Goal: Task Accomplishment & Management: Manage account settings

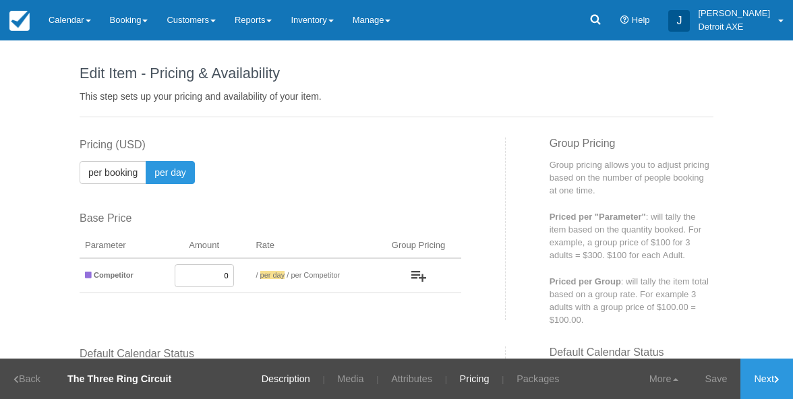
click at [282, 367] on link "Description" at bounding box center [286, 379] width 69 height 40
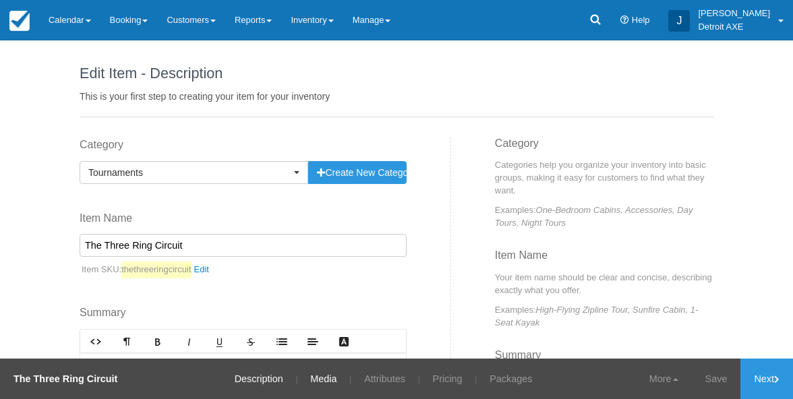
click at [329, 387] on link "Media" at bounding box center [323, 379] width 47 height 40
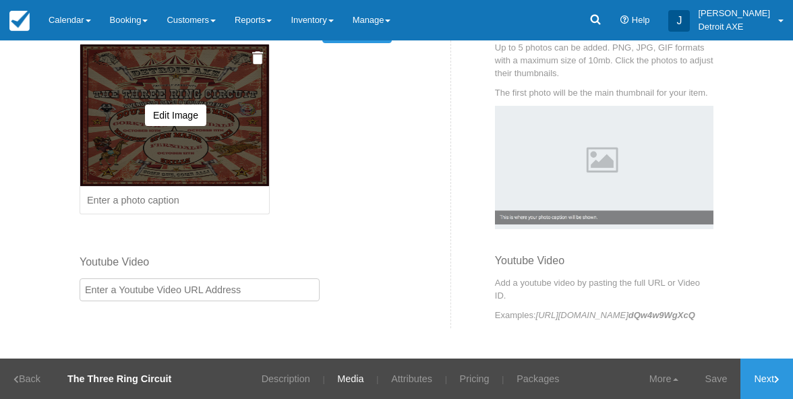
scroll to position [132, 0]
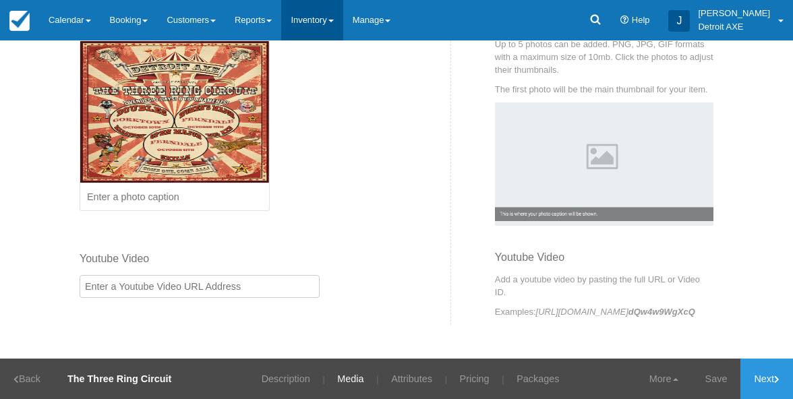
click at [310, 10] on link "Inventory" at bounding box center [311, 20] width 61 height 40
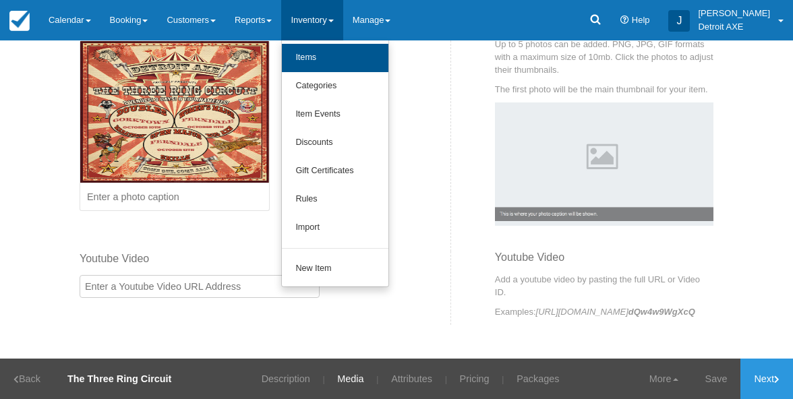
click at [337, 62] on link "Items" at bounding box center [335, 58] width 107 height 28
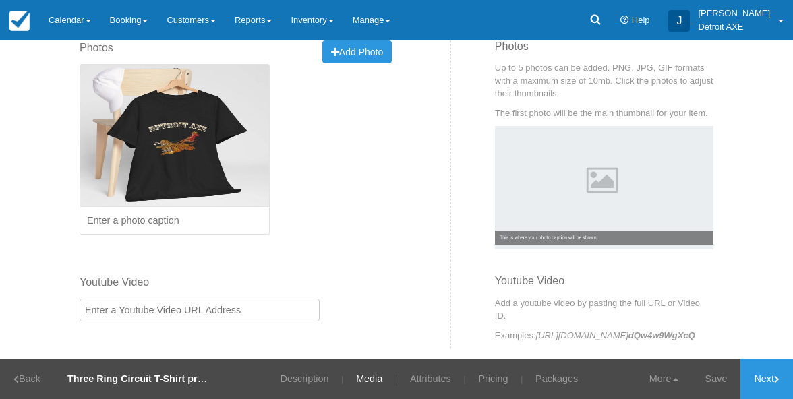
scroll to position [9, 0]
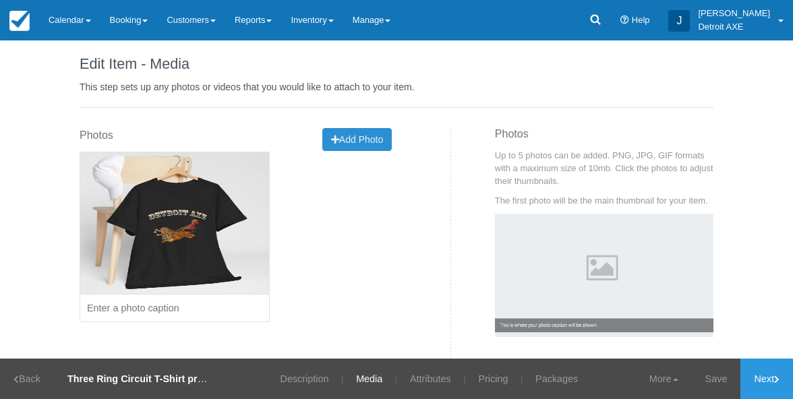
click at [371, 142] on span "Add Photo" at bounding box center [357, 139] width 52 height 11
click at [588, 277] on img at bounding box center [604, 275] width 219 height 123
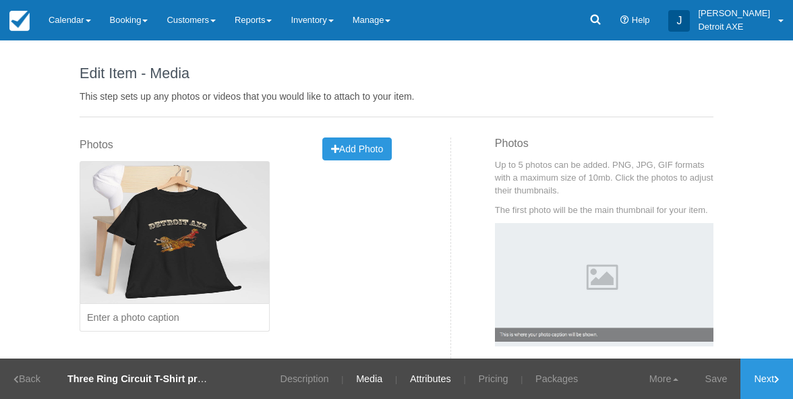
scroll to position [0, 0]
click at [766, 293] on div "Edit Item - Description This is your first step to creating your item for your …" at bounding box center [396, 199] width 793 height 318
click at [368, 150] on span "Add Photo" at bounding box center [357, 149] width 52 height 11
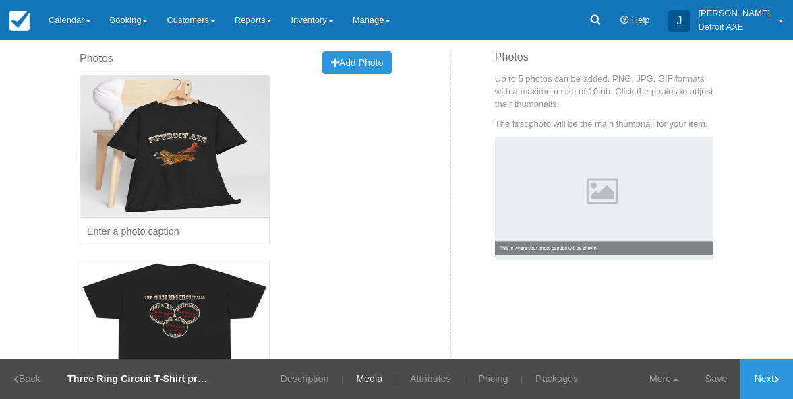
scroll to position [61, 0]
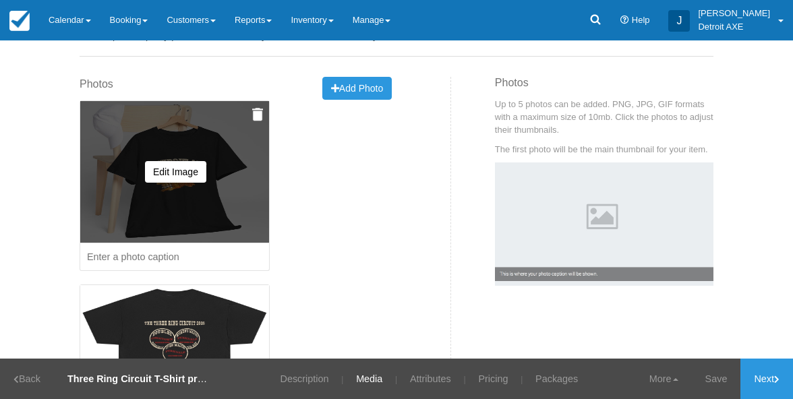
click at [217, 256] on input at bounding box center [175, 258] width 190 height 28
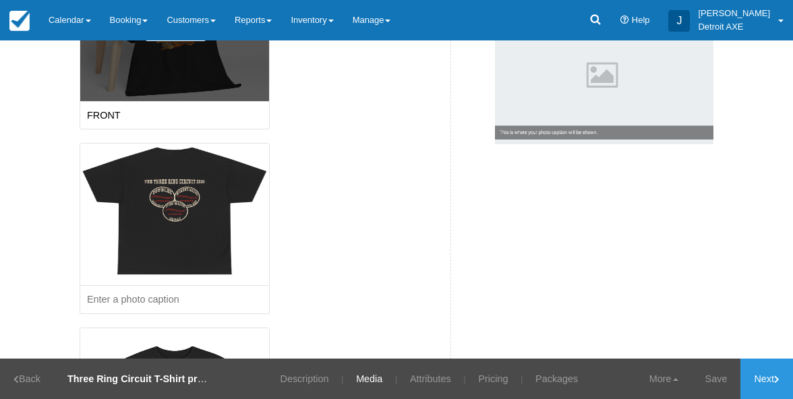
scroll to position [293, 0]
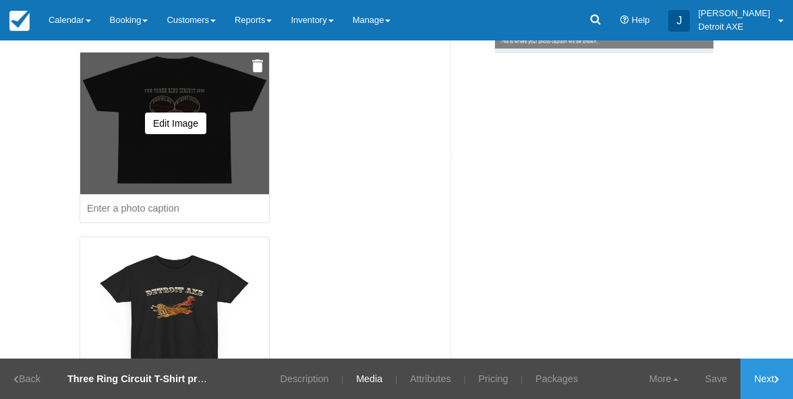
type input "FRONT"
click at [175, 202] on input at bounding box center [175, 209] width 190 height 28
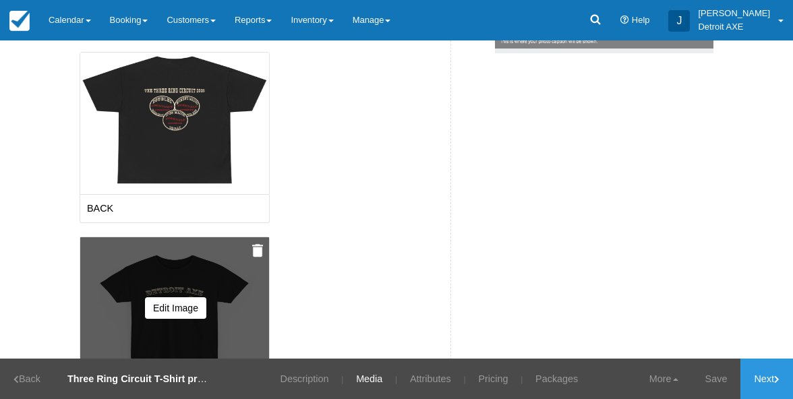
click at [258, 248] on img at bounding box center [257, 250] width 11 height 13
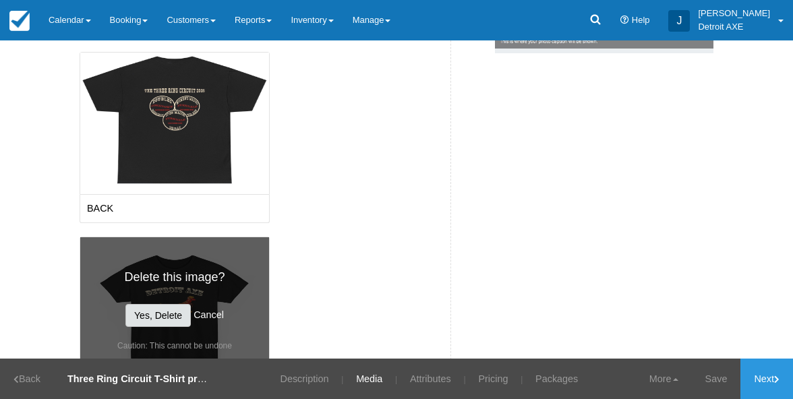
type input "BACK"
click at [176, 310] on button "Yes, Delete" at bounding box center [157, 315] width 65 height 23
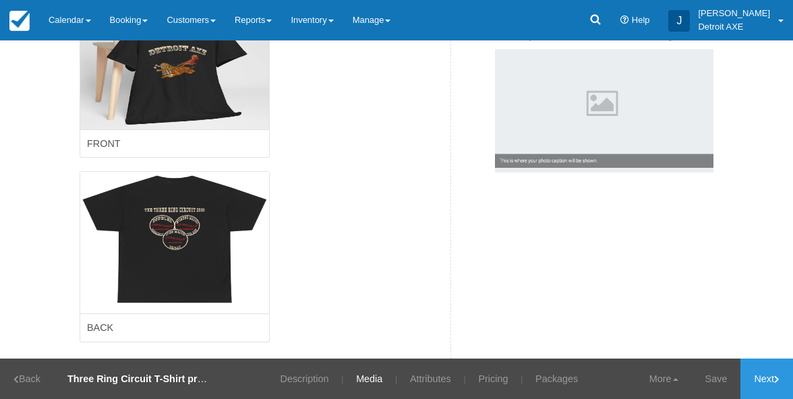
scroll to position [125, 0]
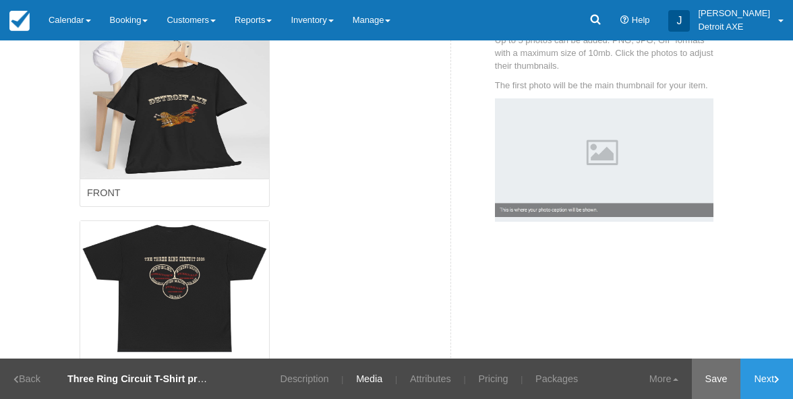
click at [718, 368] on link "Save" at bounding box center [716, 379] width 49 height 40
click at [481, 382] on link "Pricing" at bounding box center [485, 379] width 50 height 40
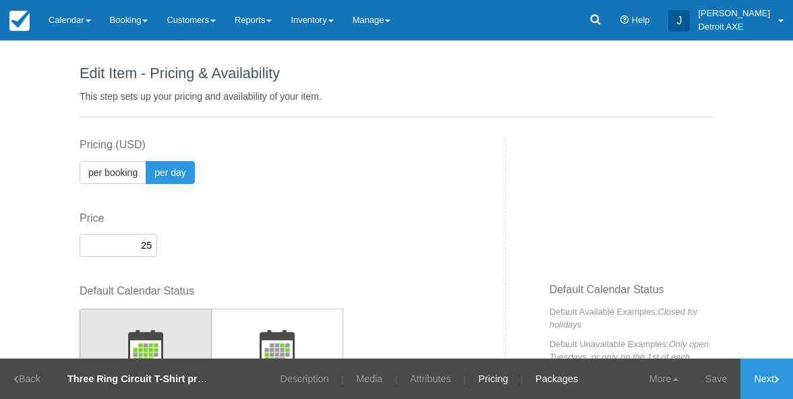
click at [563, 378] on link "Packages" at bounding box center [557, 379] width 63 height 40
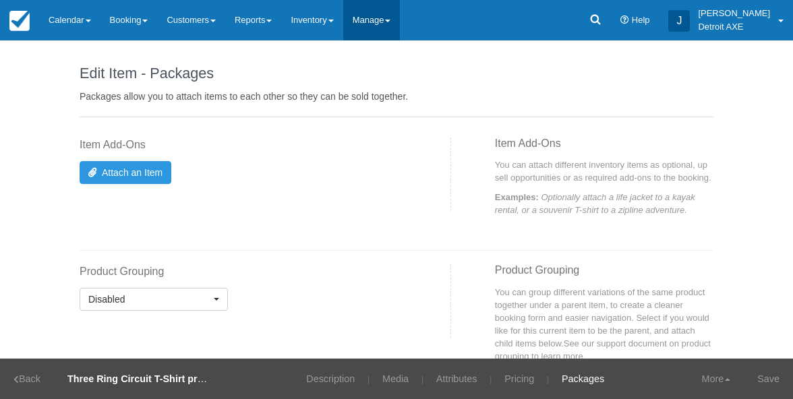
click at [396, 22] on link "Manage" at bounding box center [371, 20] width 57 height 40
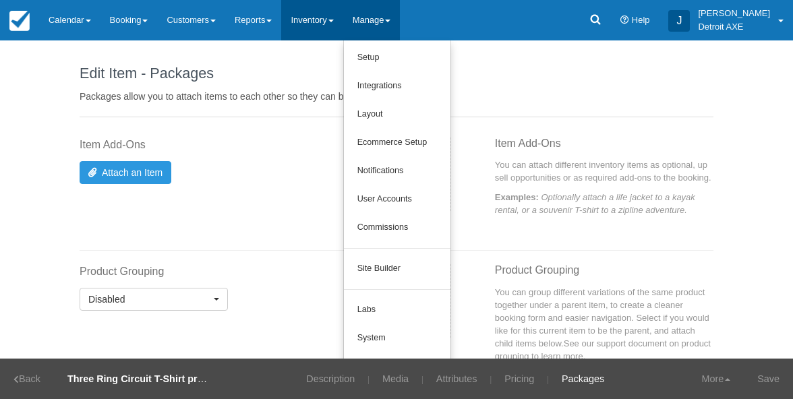
click at [329, 26] on link "Inventory" at bounding box center [311, 20] width 61 height 40
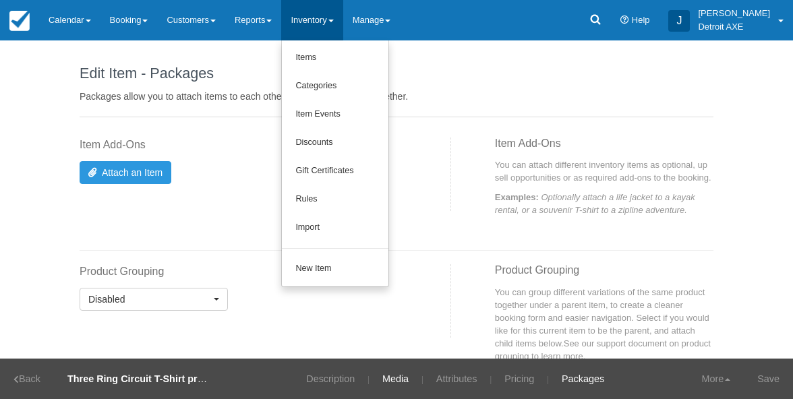
click at [393, 379] on link "Media" at bounding box center [395, 379] width 47 height 40
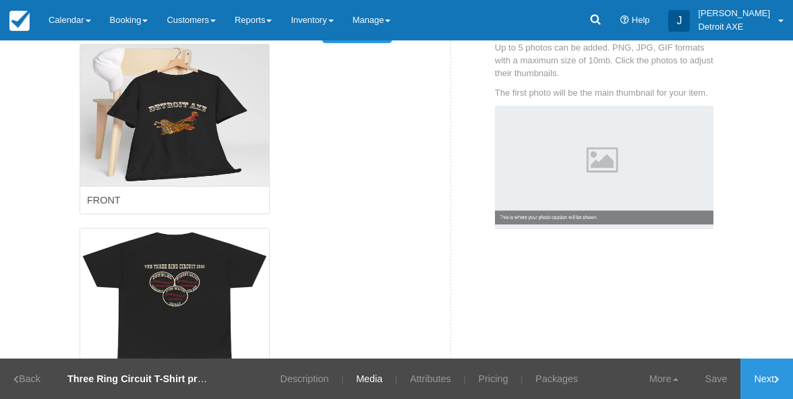
scroll to position [153, 0]
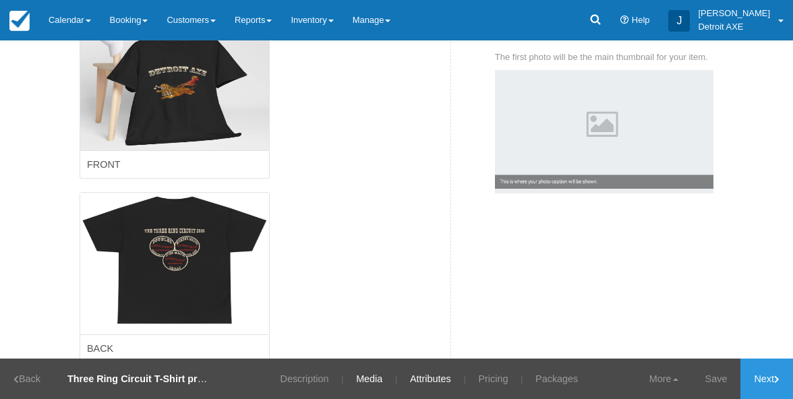
click at [426, 378] on link "Attributes" at bounding box center [430, 379] width 61 height 40
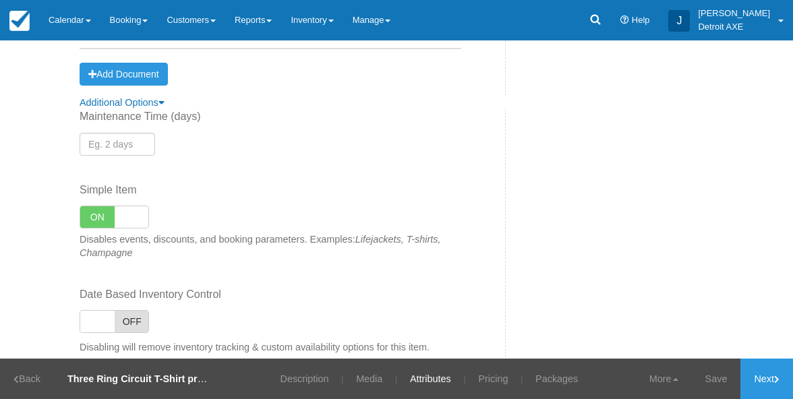
scroll to position [325, 0]
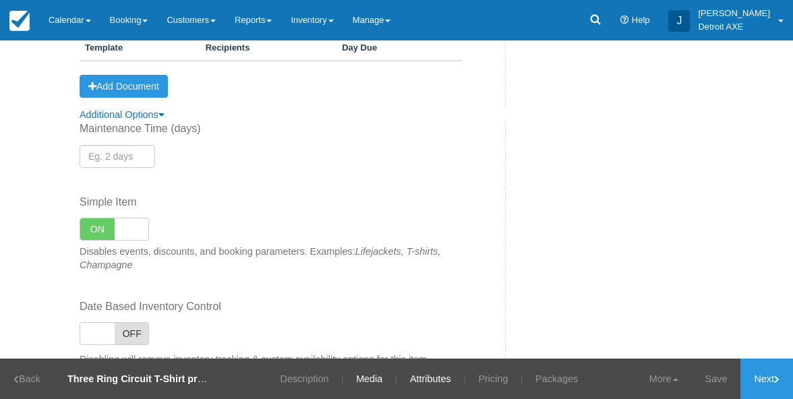
click at [360, 378] on link "Media" at bounding box center [369, 379] width 47 height 40
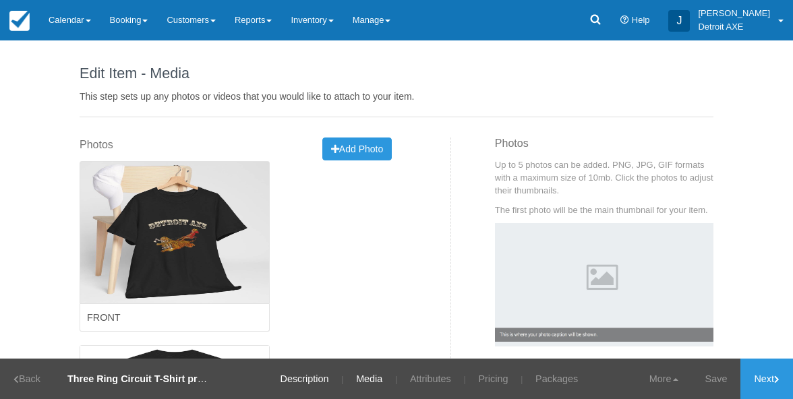
click at [294, 378] on link "Description" at bounding box center [304, 379] width 69 height 40
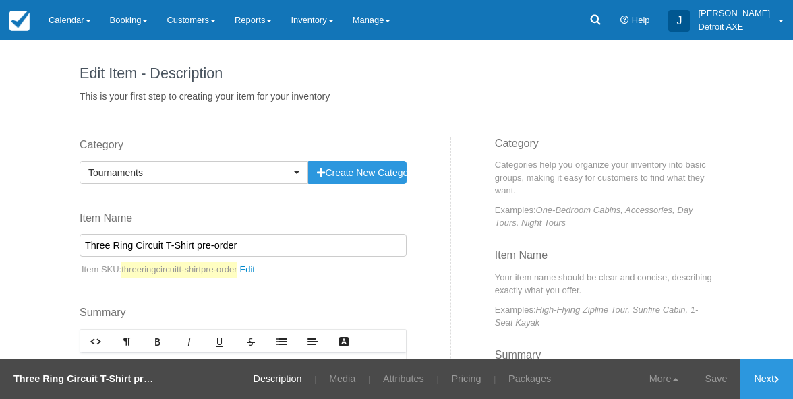
click at [193, 245] on input "Three Ring Circuit T-Shirt pre-order" at bounding box center [243, 245] width 327 height 23
click at [213, 246] on input "Three Ring Circuit T-Shirt Pre-order" at bounding box center [243, 245] width 327 height 23
type input "Three Ring Circuit T-Shirt Pre-Order"
click at [230, 208] on div "Category Tournaments Previously Used Categories Detroit Axe Food Packages Bingo…" at bounding box center [260, 328] width 382 height 380
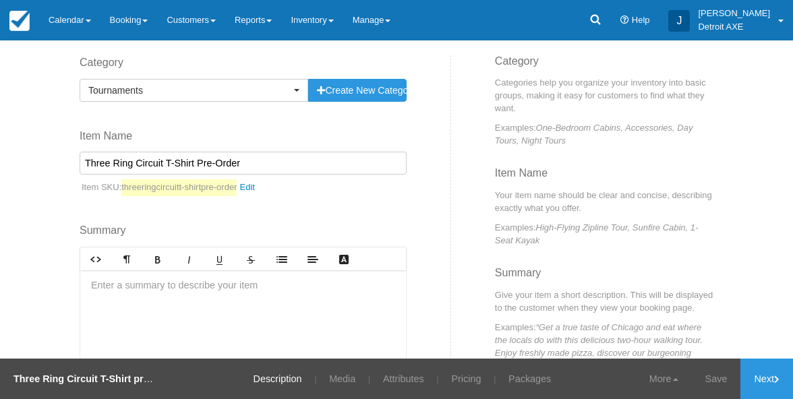
scroll to position [128, 0]
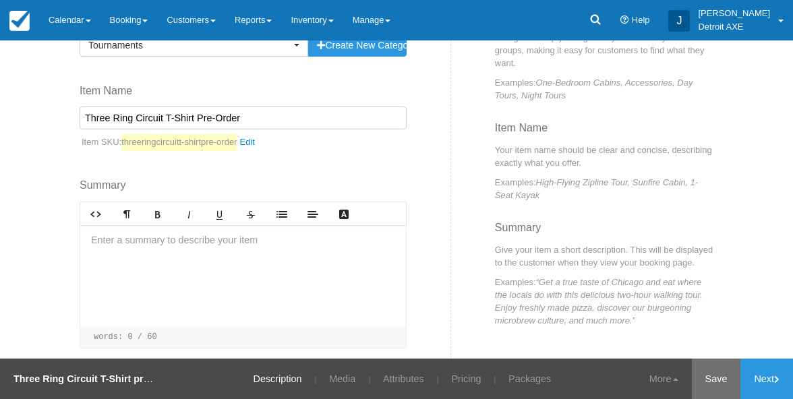
click at [713, 378] on link "Save" at bounding box center [716, 379] width 49 height 40
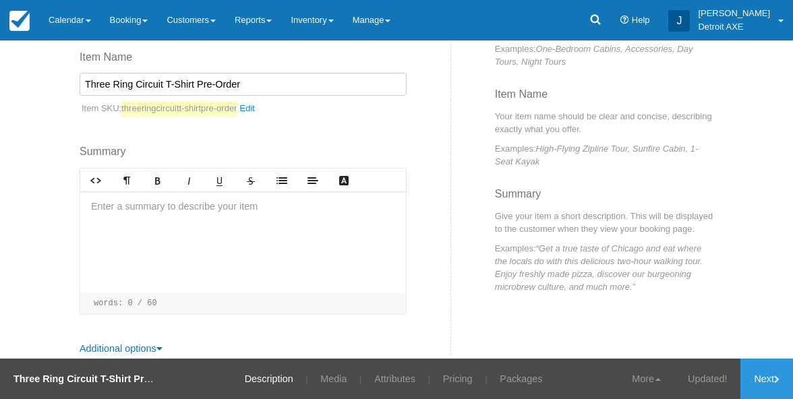
scroll to position [161, 0]
click at [393, 383] on link "Attributes" at bounding box center [394, 379] width 61 height 40
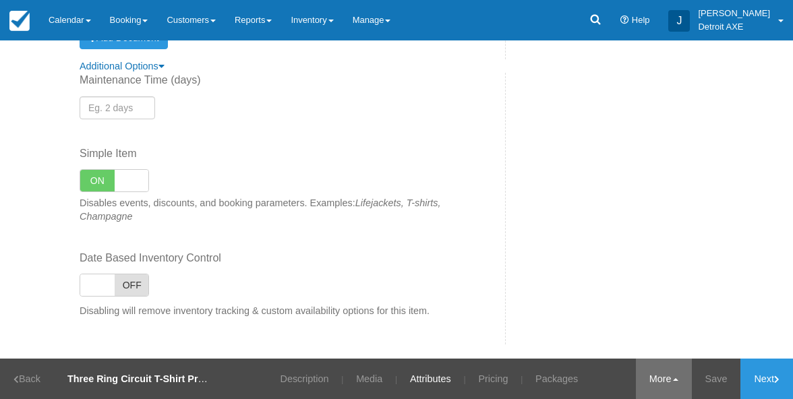
click at [655, 373] on link "More" at bounding box center [664, 379] width 56 height 40
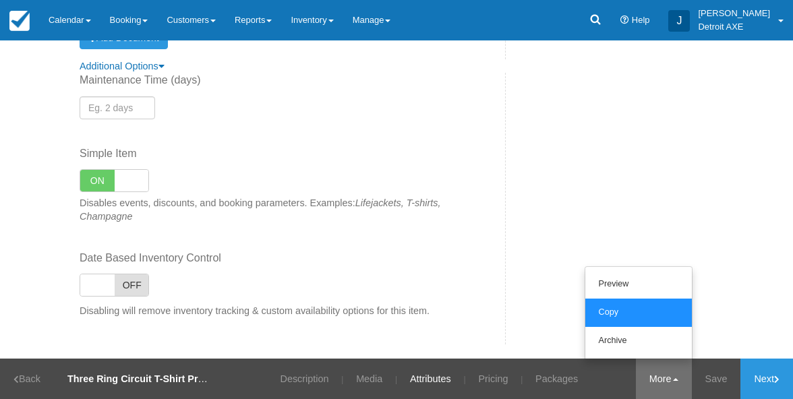
click at [608, 318] on link "Copy" at bounding box center [639, 313] width 107 height 28
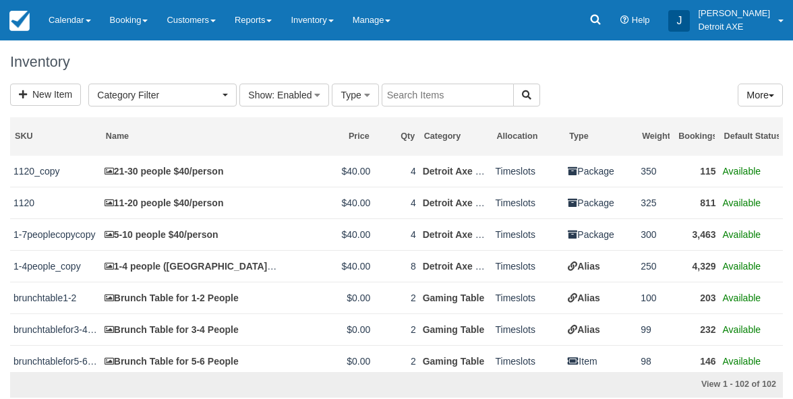
select select
click at [50, 88] on link "New Item" at bounding box center [45, 95] width 71 height 22
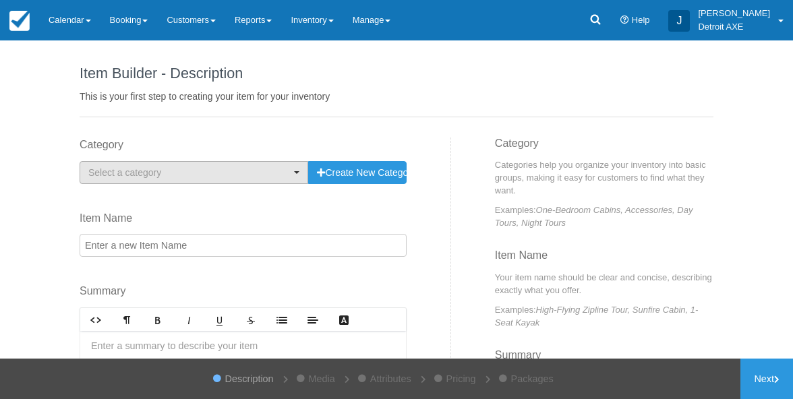
click at [189, 166] on span "Select a category" at bounding box center [189, 172] width 202 height 13
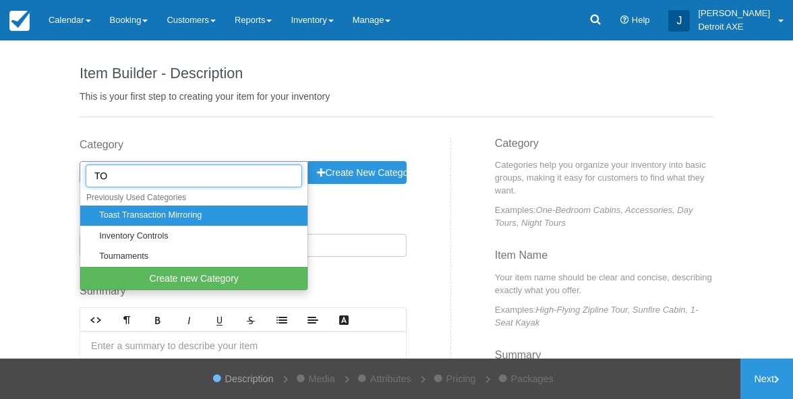
type input "TOU"
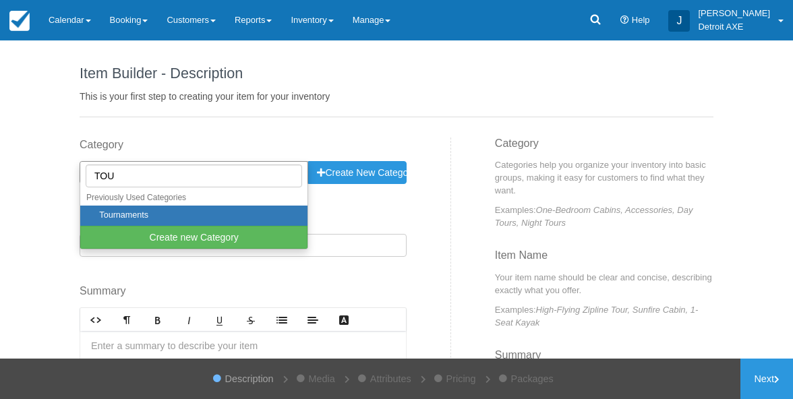
click at [161, 208] on link "Tournaments" at bounding box center [193, 216] width 227 height 21
select select "13"
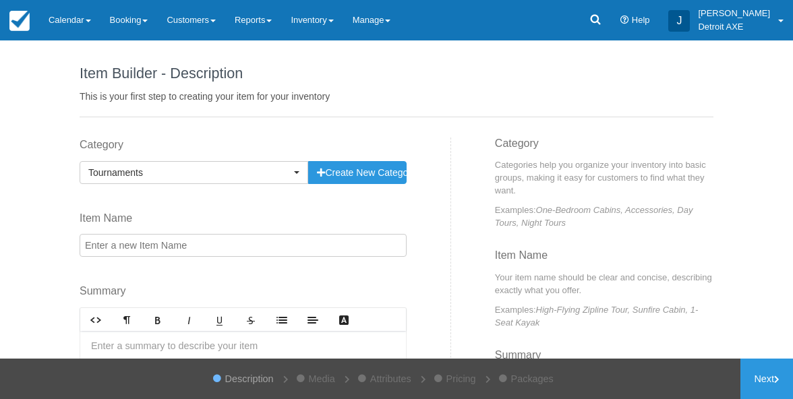
click at [185, 253] on input "Item Name" at bounding box center [243, 245] width 327 height 23
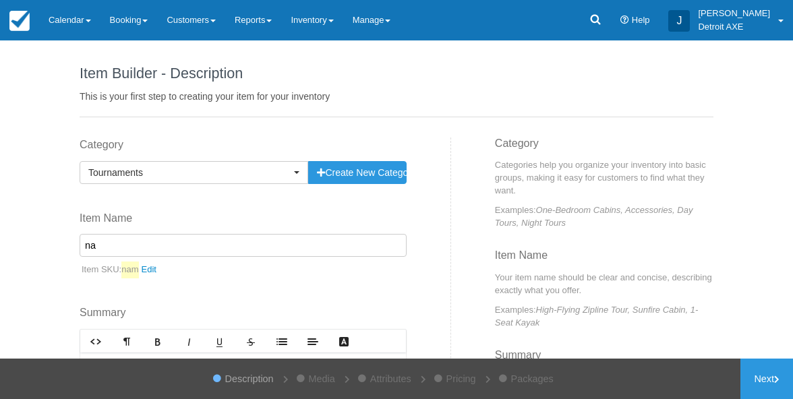
type input "n"
click at [86, 244] on input "NAME ADD ON" at bounding box center [243, 245] width 327 height 23
click at [119, 246] on input "CUSTOM NAME ADD ON" at bounding box center [243, 245] width 327 height 23
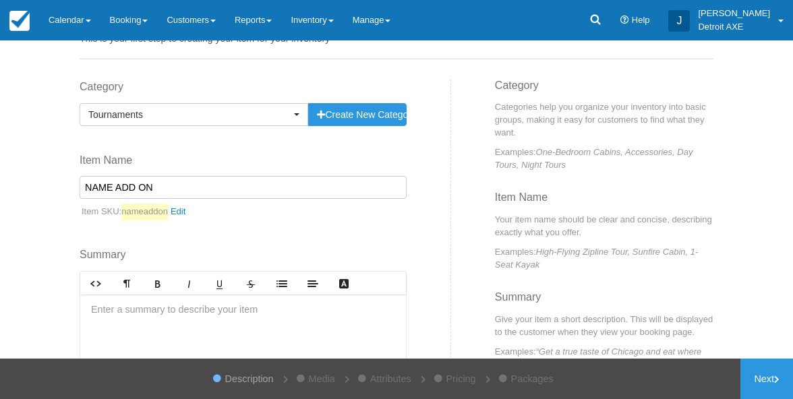
scroll to position [76, 0]
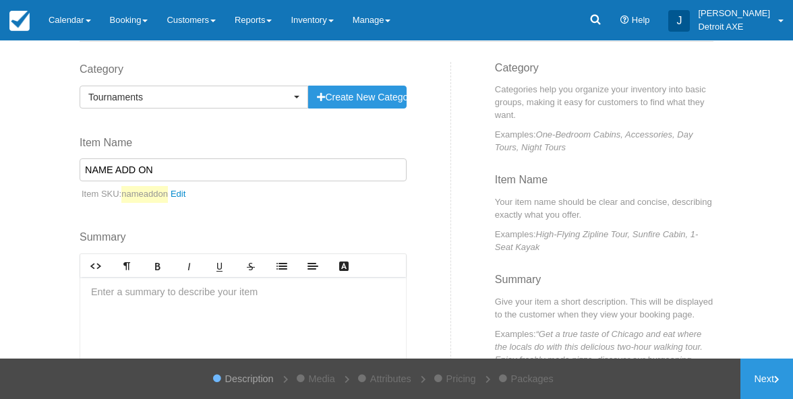
type input "NAME ADD ON"
click at [466, 213] on div "Category Categories help you organize your inventory into basic groups, making …" at bounding box center [587, 230] width 273 height 337
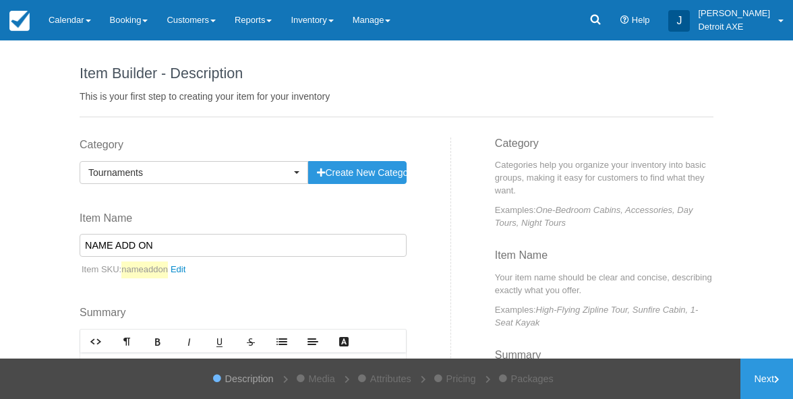
scroll to position [0, 0]
click at [179, 242] on input "NAME ADD ON" at bounding box center [243, 245] width 327 height 23
click at [764, 378] on link "Next" at bounding box center [767, 379] width 53 height 40
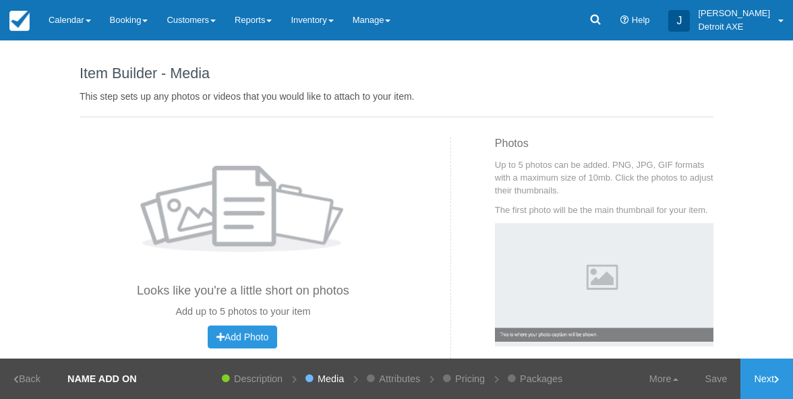
click at [764, 378] on link "Next" at bounding box center [767, 379] width 53 height 40
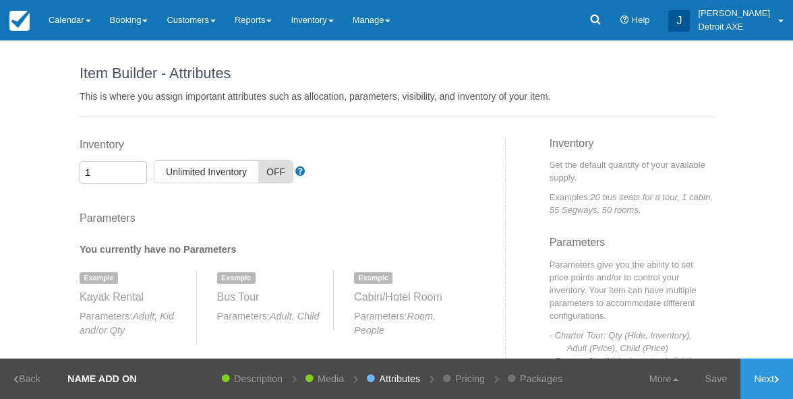
click at [275, 182] on div "Inventory 1 Unlimited ON Unlimited Inventory OFF" at bounding box center [271, 161] width 382 height 47
click at [273, 178] on span "OFF" at bounding box center [275, 172] width 34 height 22
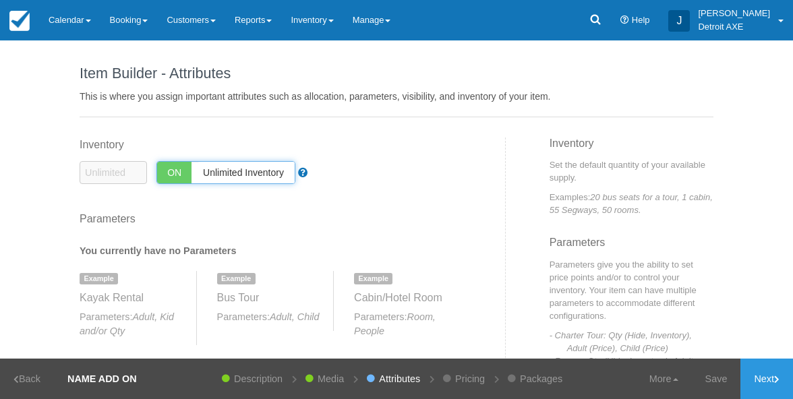
checkbox input "true"
click at [777, 377] on icon at bounding box center [777, 380] width 5 height 8
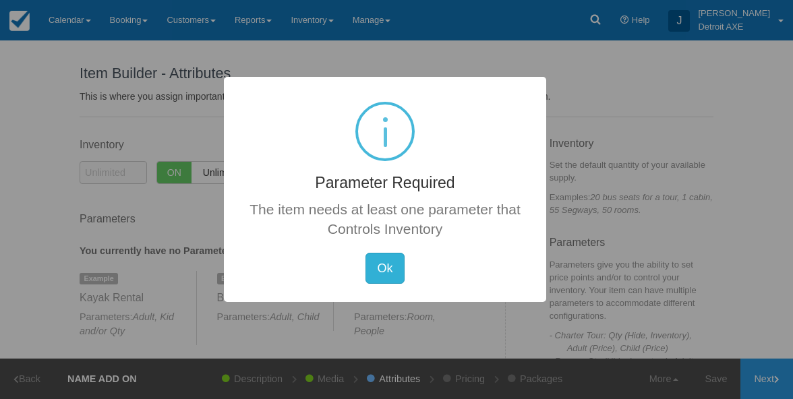
click at [381, 264] on button "Ok" at bounding box center [385, 268] width 38 height 31
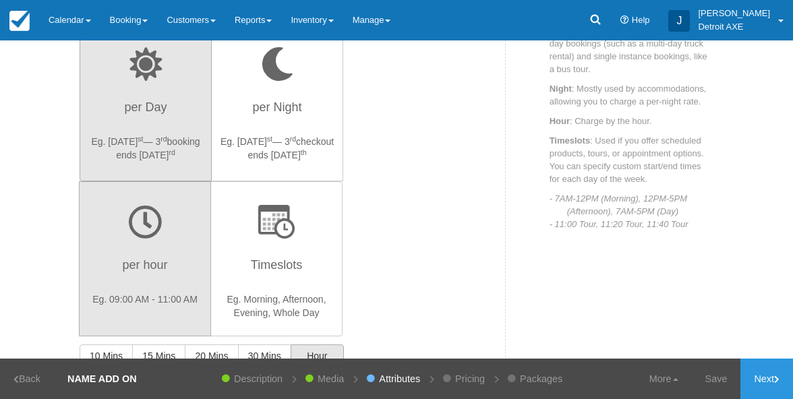
click at [130, 138] on p "Eg. [DATE] — [DATE] booking ends [DATE]" at bounding box center [145, 148] width 115 height 27
radio input "true"
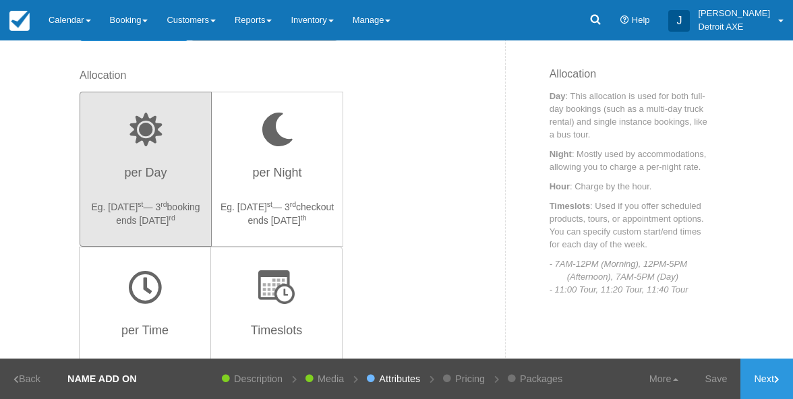
scroll to position [405, 0]
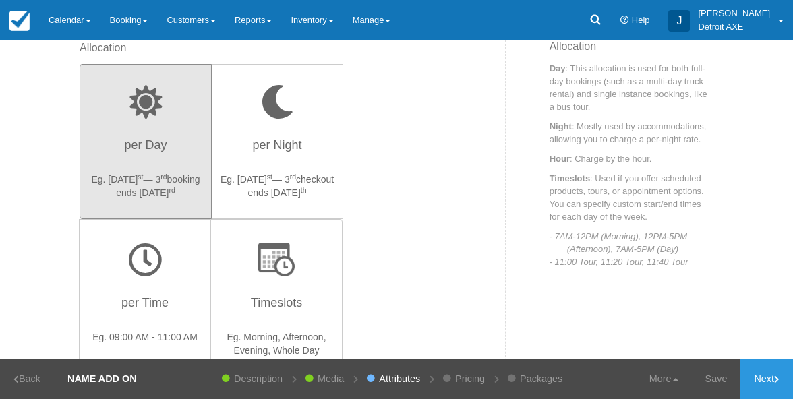
click at [189, 173] on p "Eg. [DATE] — [DATE] booking ends [DATE]" at bounding box center [145, 186] width 115 height 27
click at [464, 370] on link "Pricing" at bounding box center [470, 379] width 43 height 40
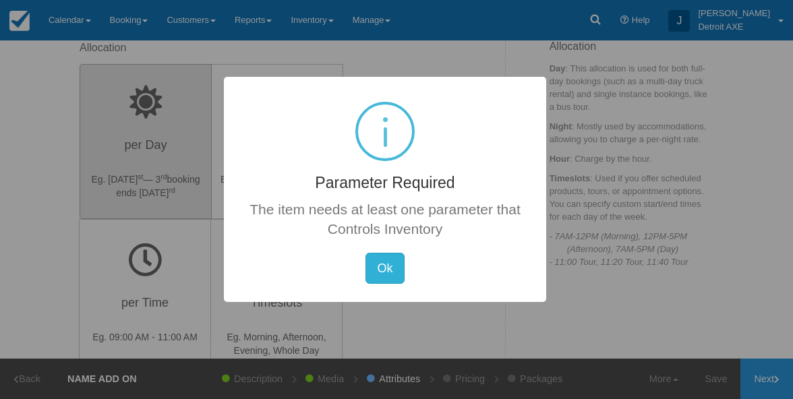
click at [397, 278] on button "Ok" at bounding box center [385, 268] width 38 height 31
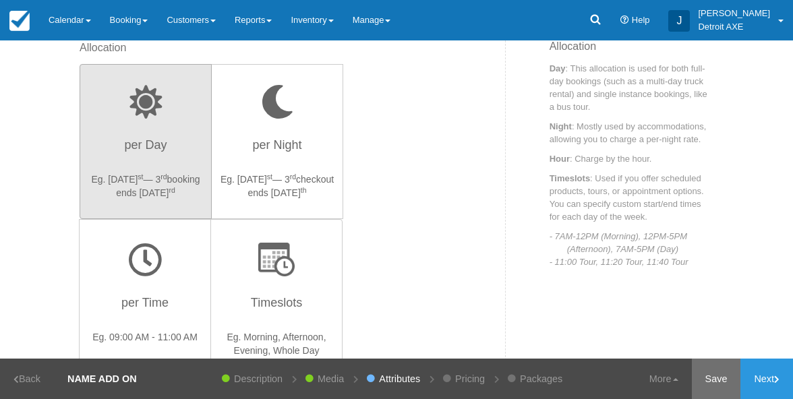
click at [708, 379] on link "Save" at bounding box center [716, 379] width 49 height 40
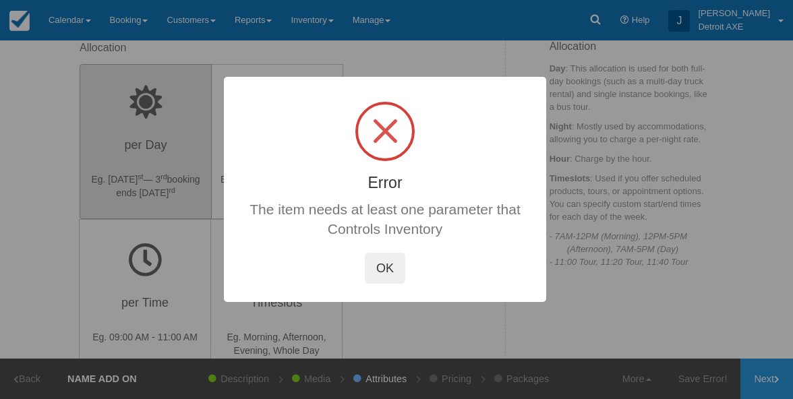
click at [389, 267] on button "OK" at bounding box center [385, 268] width 40 height 31
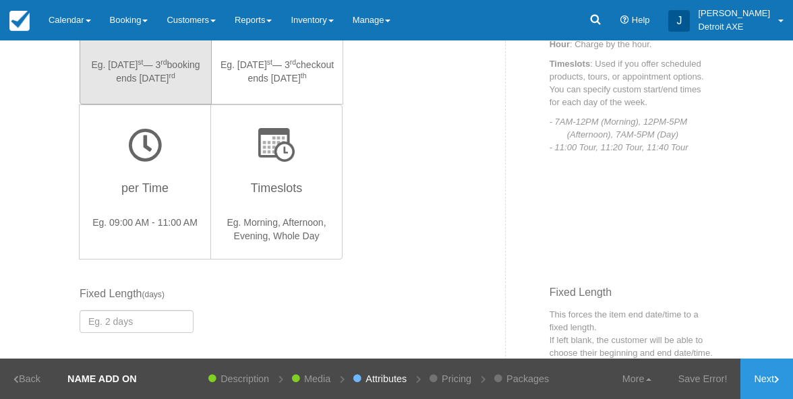
scroll to position [403, 0]
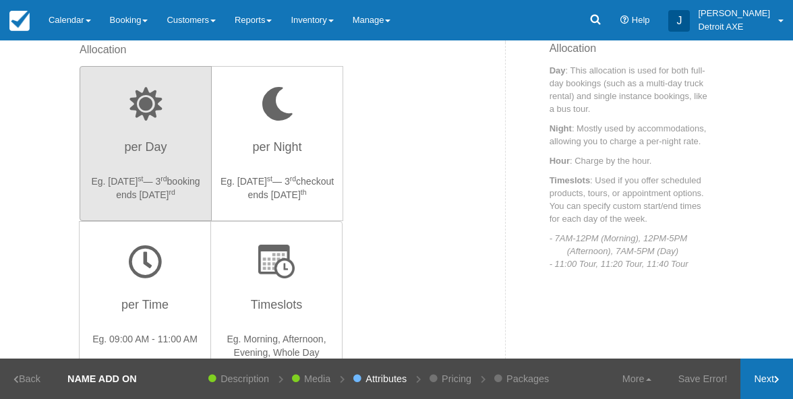
click at [759, 378] on link "Next" at bounding box center [767, 379] width 53 height 40
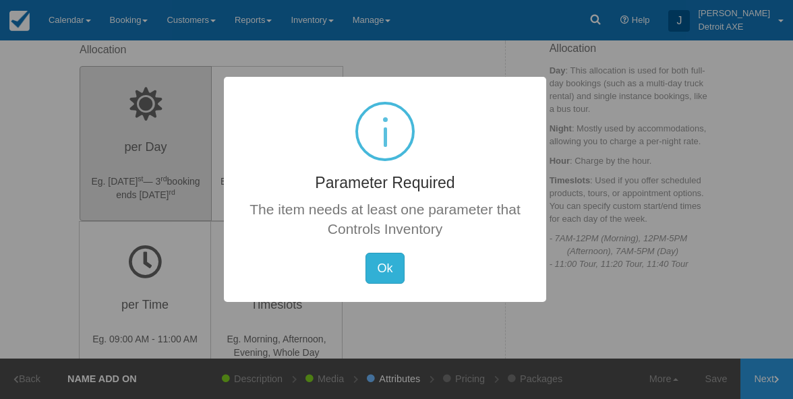
click at [391, 275] on button "Ok" at bounding box center [385, 268] width 38 height 31
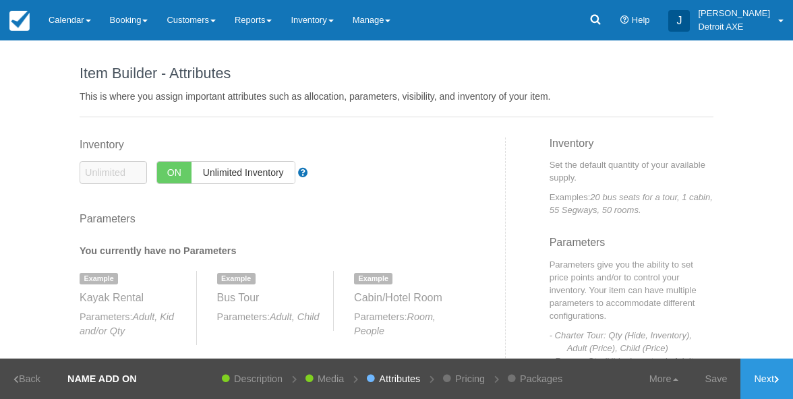
scroll to position [0, 0]
click at [191, 175] on span "ON" at bounding box center [174, 173] width 34 height 22
click at [191, 175] on span "Unlimited Inventory" at bounding box center [207, 172] width 104 height 22
checkbox input "true"
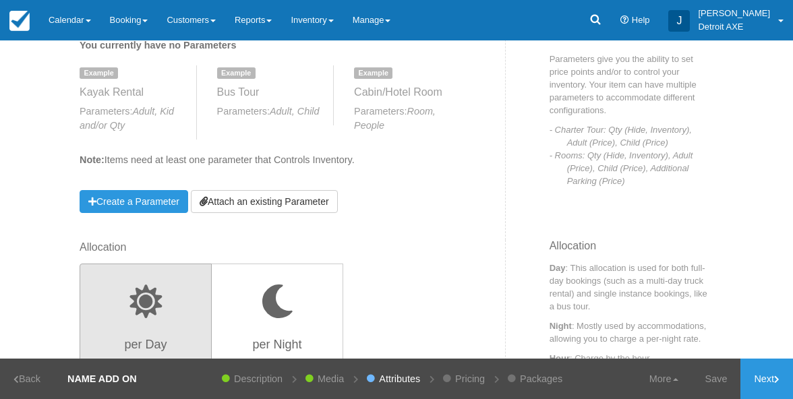
scroll to position [228, 0]
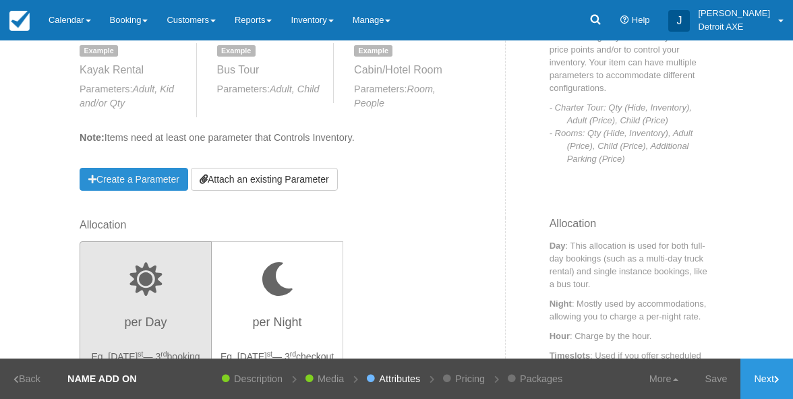
click at [166, 179] on link "Create a Parameter" at bounding box center [134, 179] width 109 height 23
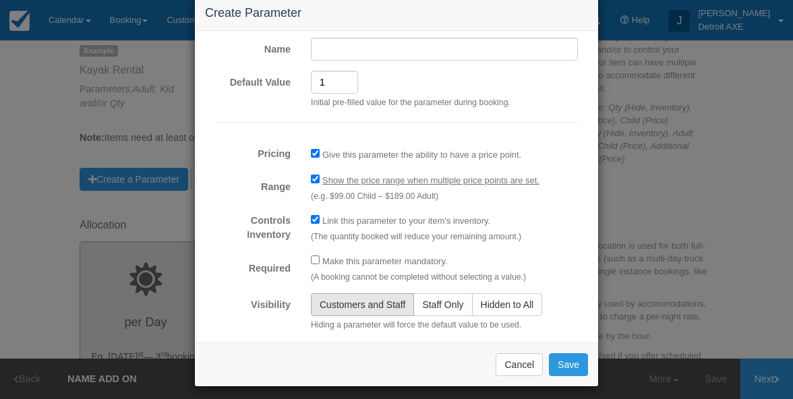
scroll to position [24, 0]
click at [517, 358] on button "Cancel" at bounding box center [519, 365] width 47 height 23
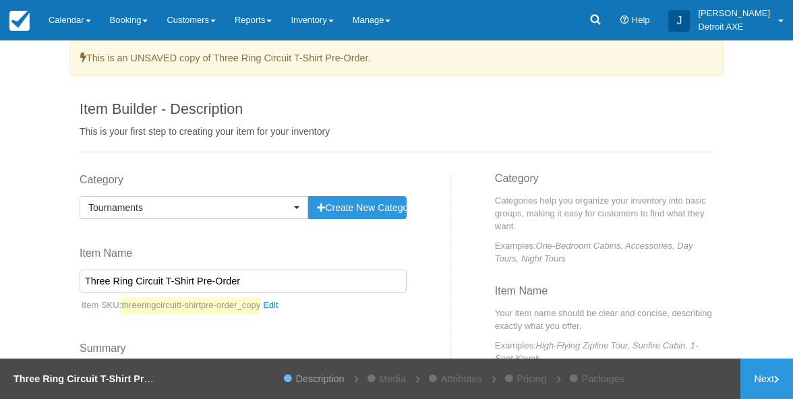
click at [159, 275] on input "Three Ring Circuit T-Shirt Pre-Order" at bounding box center [243, 281] width 327 height 23
type input "n"
type input "CUSTOM NAME ADD-ON"
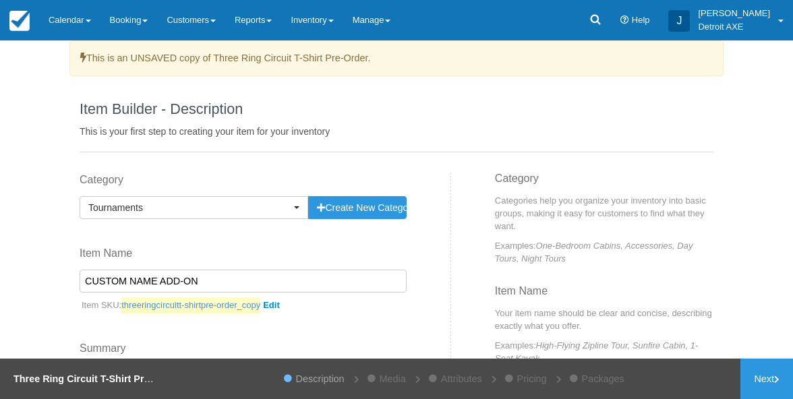
click at [281, 307] on link "threeringcircuitt-shirtpre-order_copy" at bounding box center [202, 306] width 163 height 17
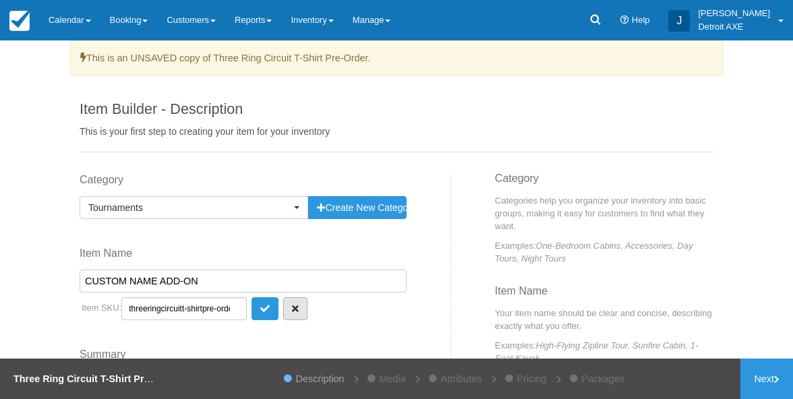
scroll to position [0, 44]
click at [202, 305] on input "threeringcircuitt-shirtpre-order_copy" at bounding box center [183, 309] width 125 height 23
type input "CUSTOM_NAME_ADD-ON"
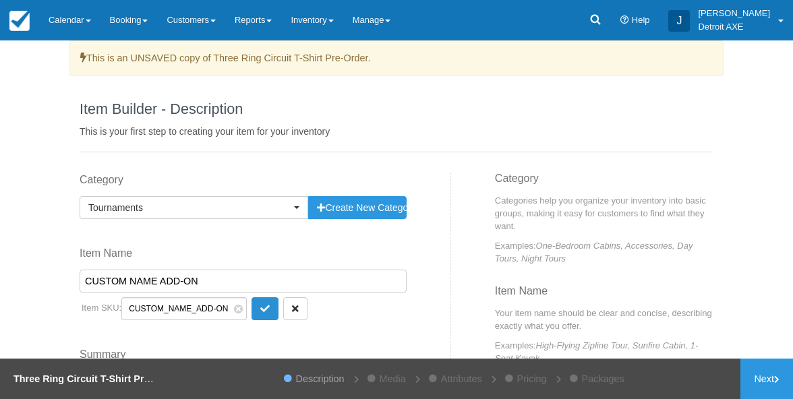
click at [260, 310] on icon "submit" at bounding box center [264, 308] width 9 height 9
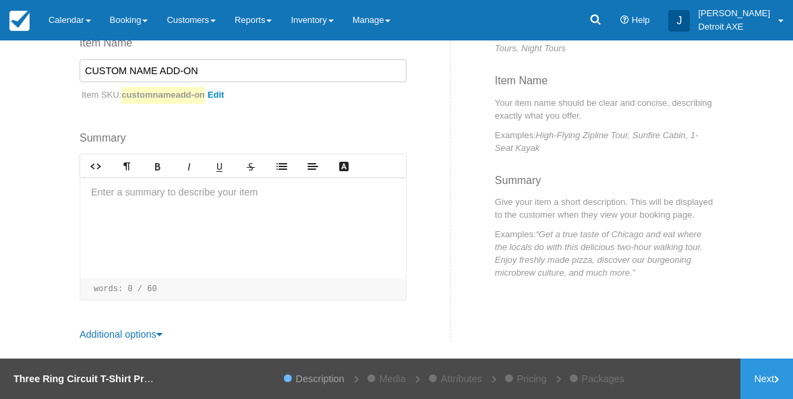
scroll to position [0, 0]
click at [526, 378] on link "Pricing" at bounding box center [532, 379] width 43 height 40
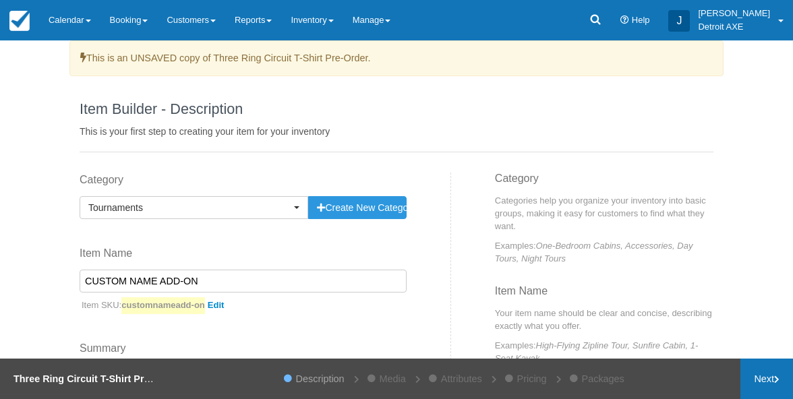
click at [759, 376] on link "Next" at bounding box center [767, 379] width 53 height 40
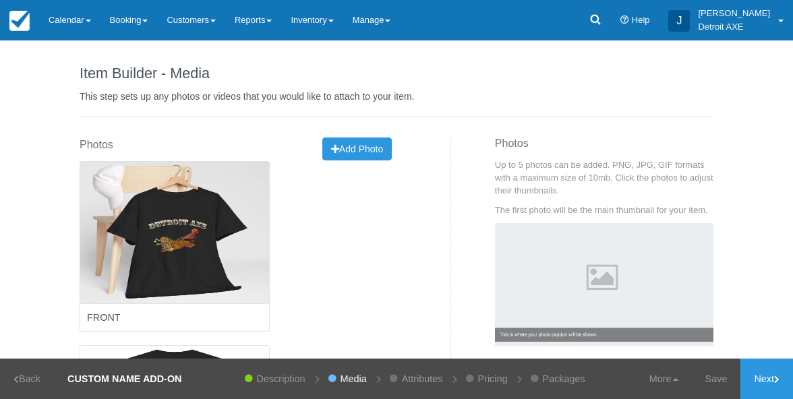
click at [759, 376] on link "Next" at bounding box center [767, 379] width 53 height 40
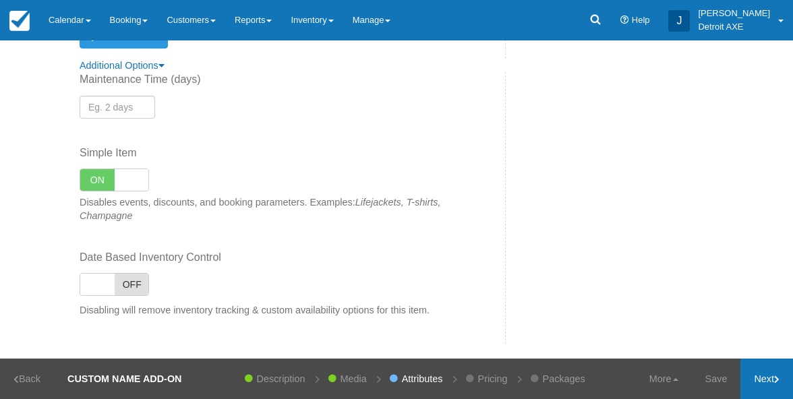
scroll to position [374, 0]
click at [758, 375] on link "Next" at bounding box center [767, 379] width 53 height 40
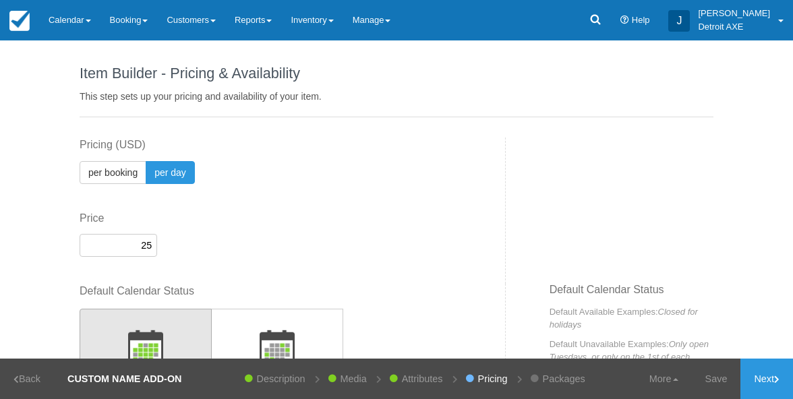
click at [142, 242] on input "25" at bounding box center [119, 245] width 78 height 23
type input "10"
click at [488, 226] on div "This item is a Product Grouping Parent, which are priced based on their child i…" at bounding box center [287, 211] width 437 height 147
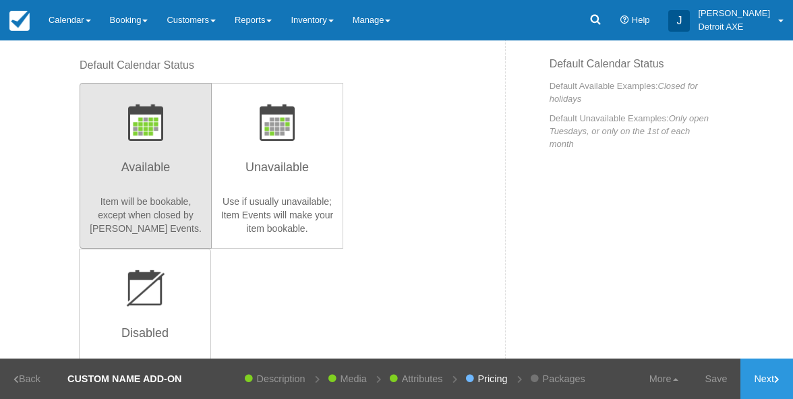
scroll to position [212, 0]
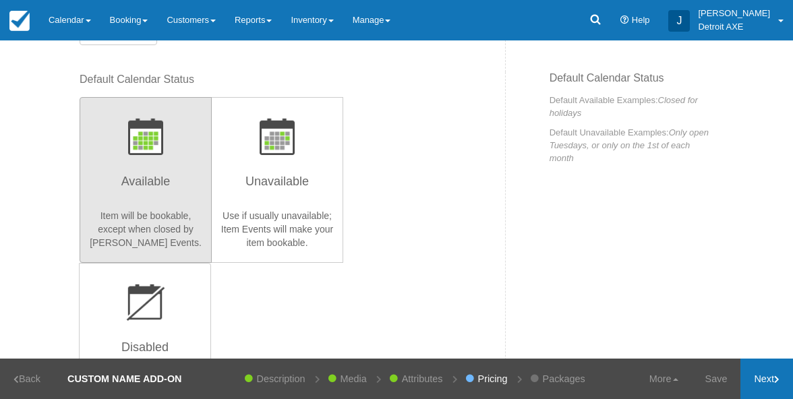
click at [765, 376] on link "Next" at bounding box center [767, 379] width 53 height 40
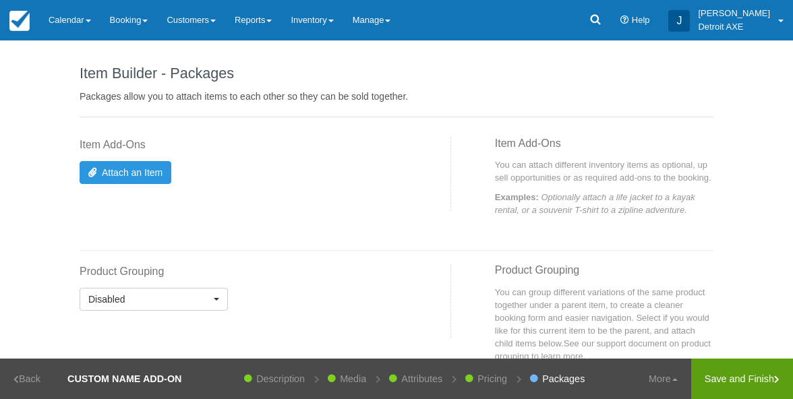
click at [723, 381] on link "Save and Finish" at bounding box center [743, 379] width 102 height 40
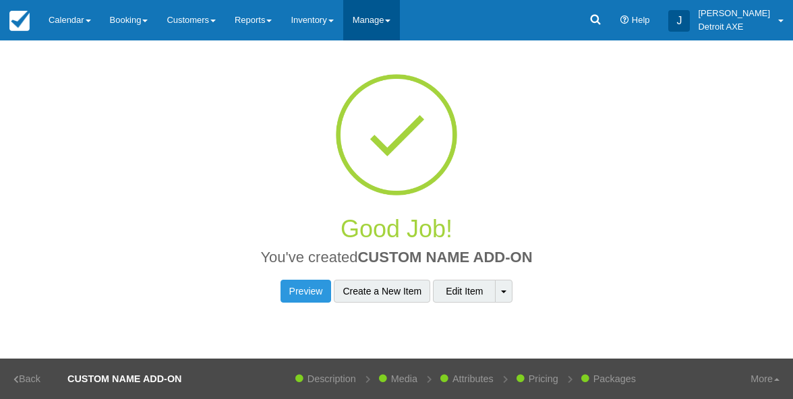
click at [369, 16] on link "Manage" at bounding box center [371, 20] width 57 height 40
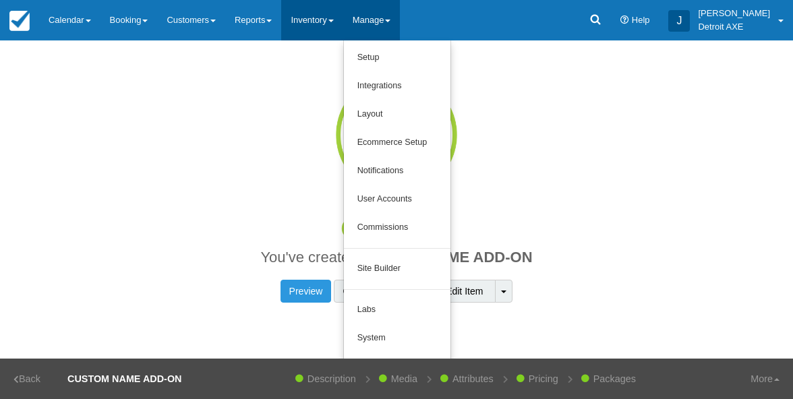
click at [338, 26] on link "Inventory" at bounding box center [311, 20] width 61 height 40
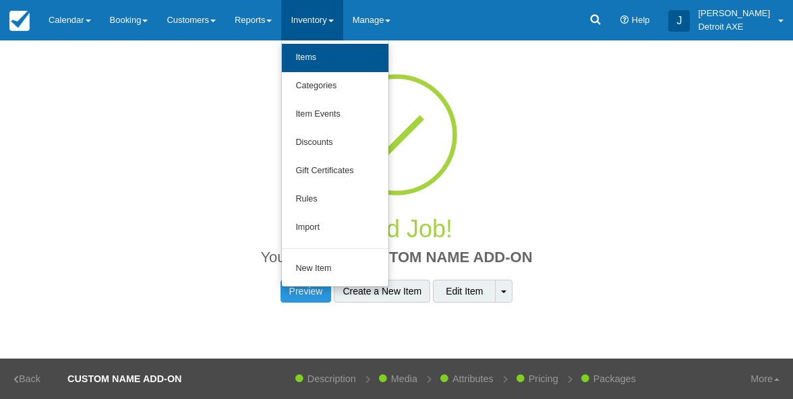
click at [326, 55] on link "Items" at bounding box center [335, 58] width 107 height 28
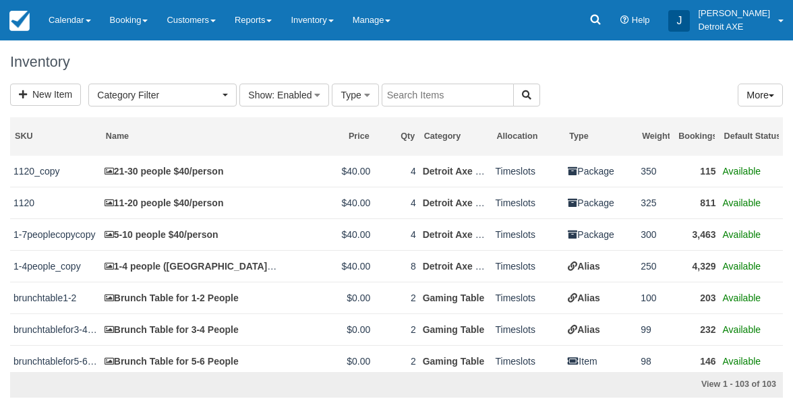
select select
click at [426, 108] on div "New Item Category Filter Detroit Axe Food Packages (9) Toast Transaction Mirror…" at bounding box center [396, 248] width 773 height 328
click at [418, 100] on input "text" at bounding box center [448, 95] width 132 height 23
type input "SHIRT"
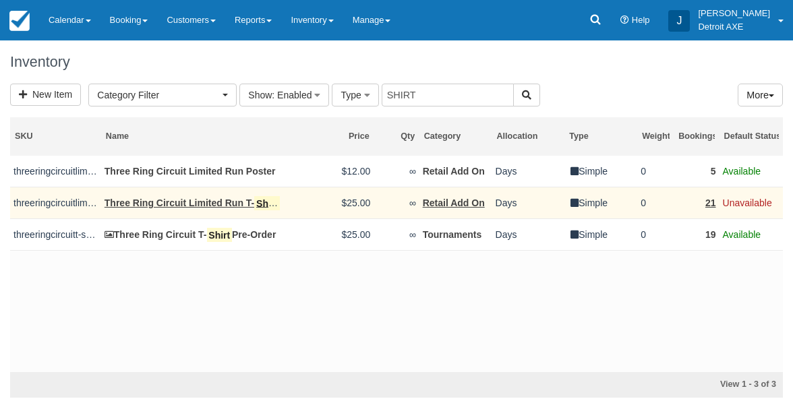
click at [254, 206] on mark "Shirt" at bounding box center [266, 203] width 25 height 15
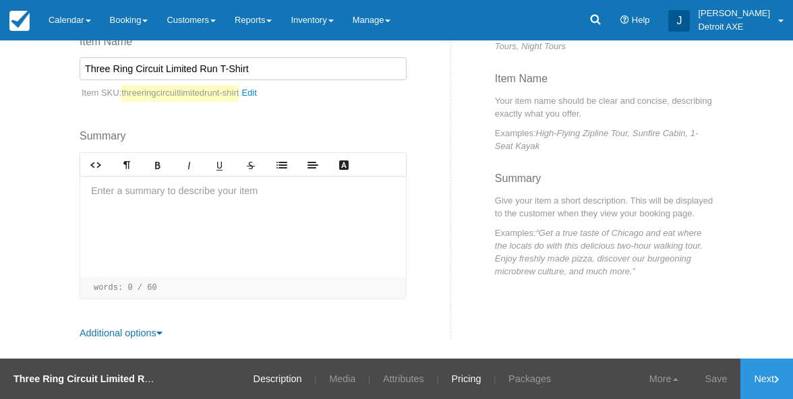
scroll to position [176, 0]
click at [522, 379] on link "Packages" at bounding box center [530, 379] width 63 height 40
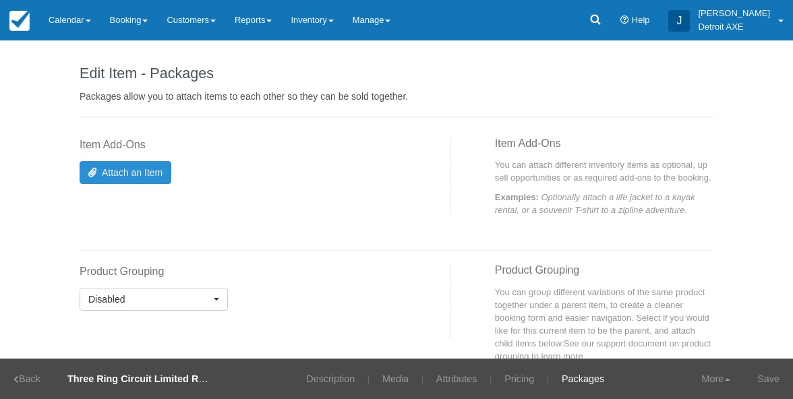
click at [132, 171] on link "Attach an Item" at bounding box center [126, 172] width 92 height 23
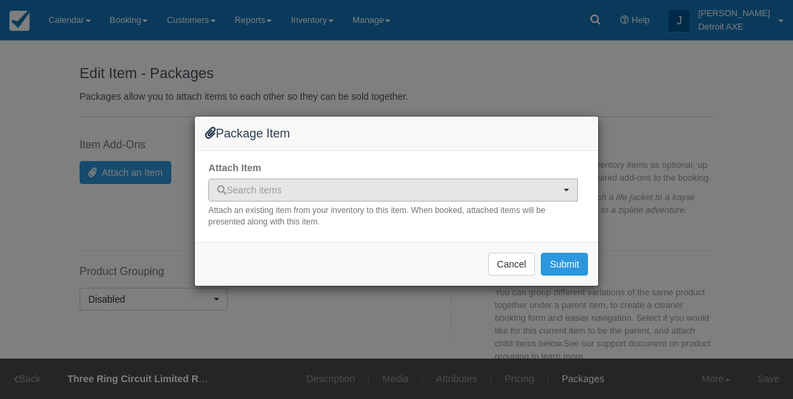
click at [322, 192] on span "Search items" at bounding box center [388, 190] width 343 height 13
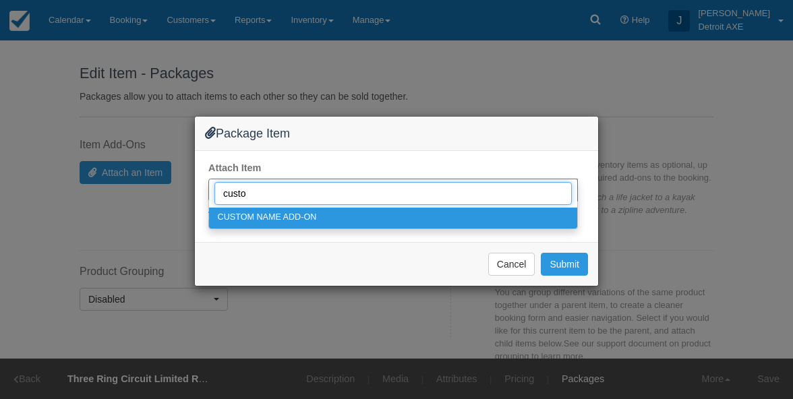
type input "custom"
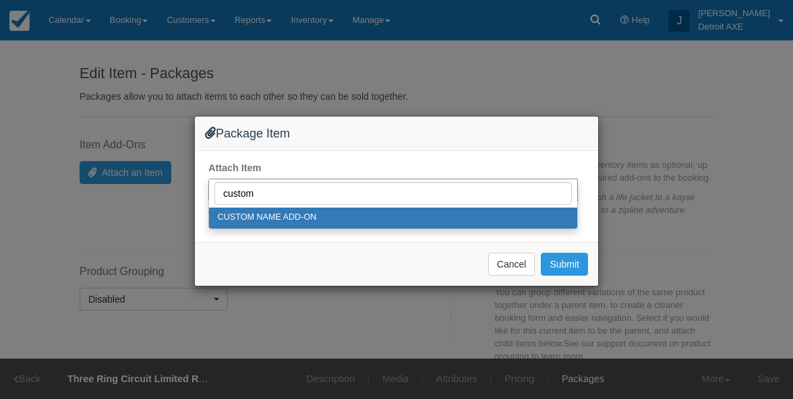
click at [327, 213] on link "CUSTOM NAME ADD-ON" at bounding box center [393, 218] width 368 height 21
select select "246"
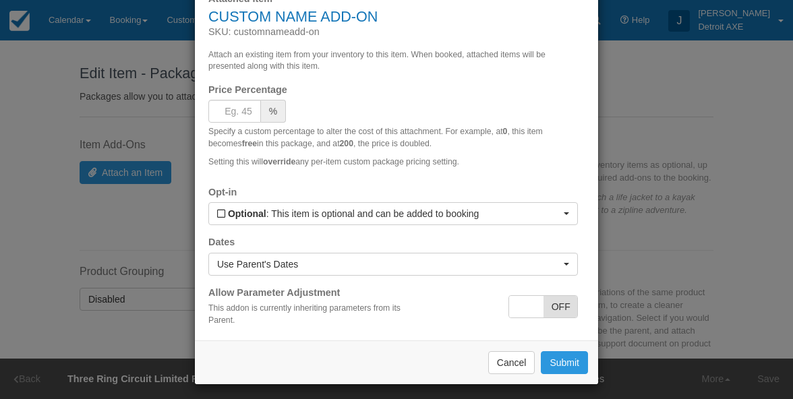
scroll to position [73, 0]
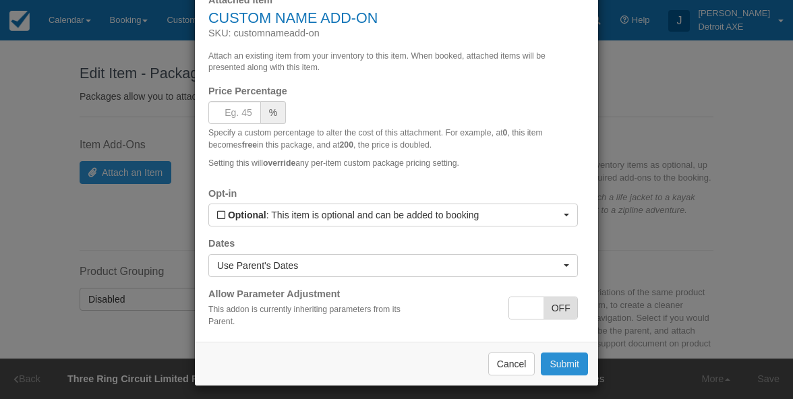
click at [561, 359] on button "Submit" at bounding box center [564, 364] width 47 height 23
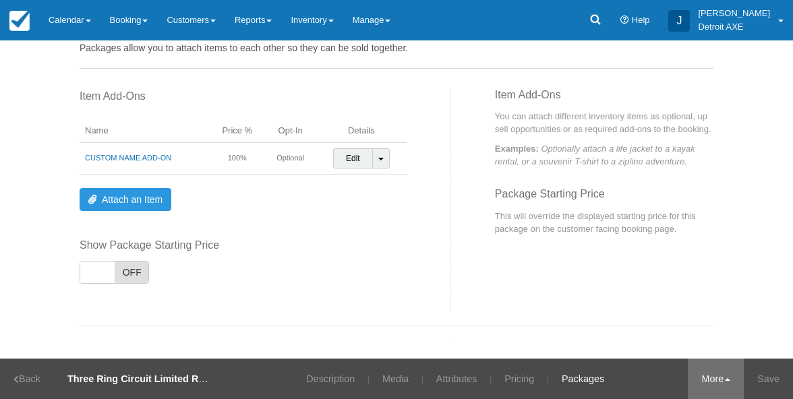
scroll to position [48, 0]
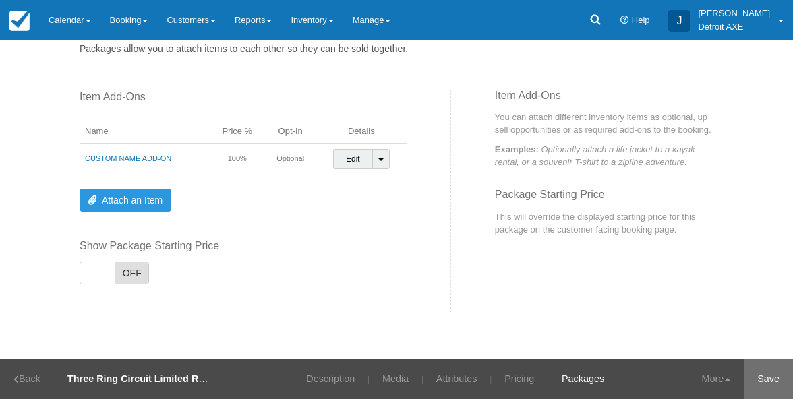
click at [764, 372] on link "Save" at bounding box center [768, 379] width 49 height 40
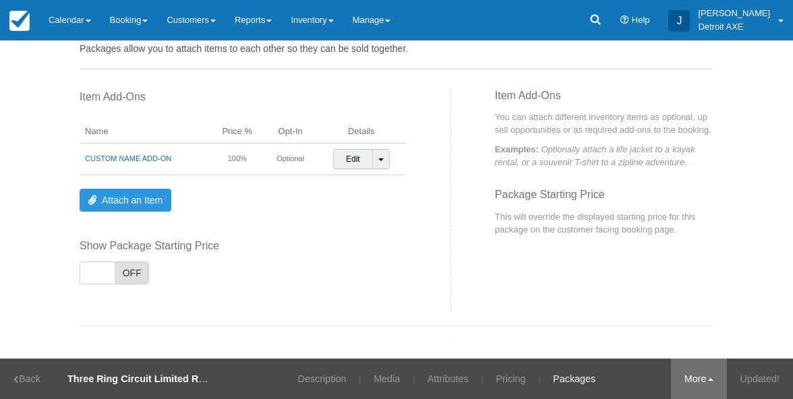
click at [685, 387] on link "More" at bounding box center [699, 379] width 56 height 40
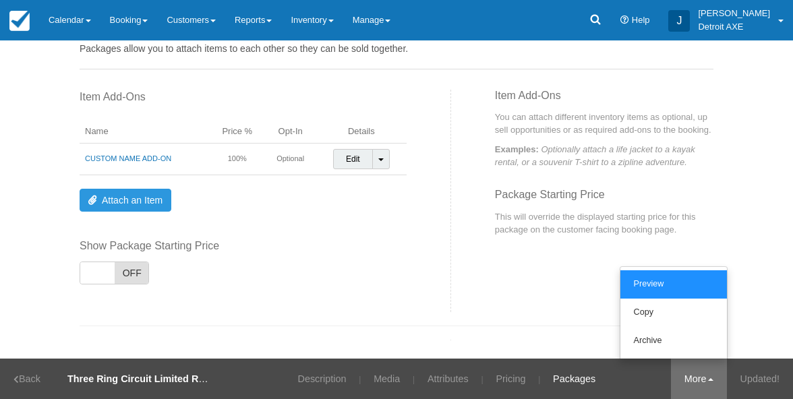
click at [651, 283] on link "Preview" at bounding box center [674, 285] width 107 height 28
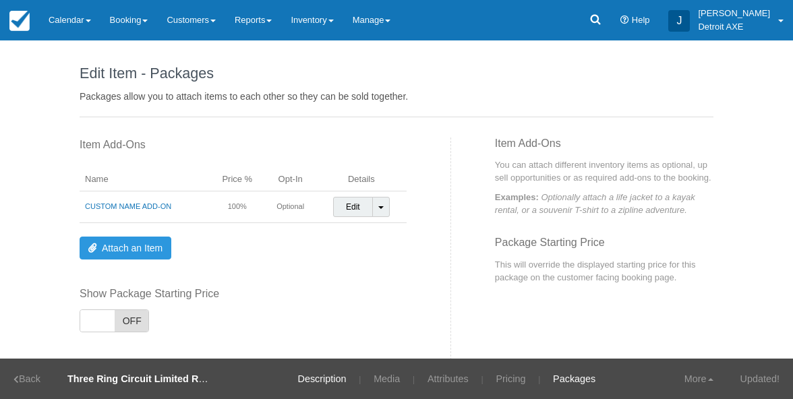
scroll to position [0, 0]
click at [308, 385] on link "Description" at bounding box center [321, 379] width 69 height 40
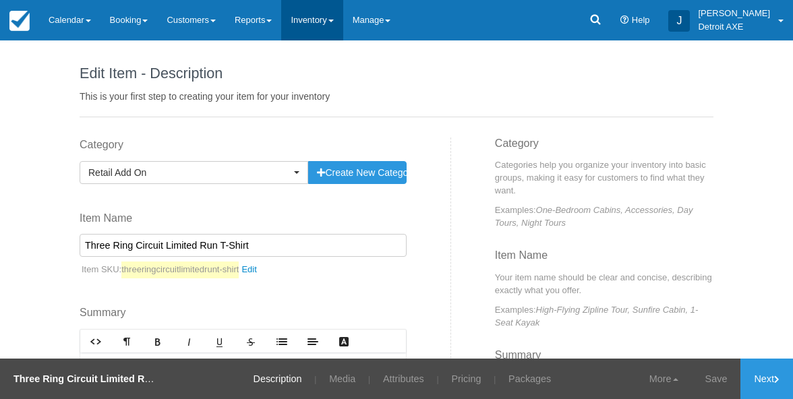
click at [316, 18] on link "Inventory" at bounding box center [311, 20] width 61 height 40
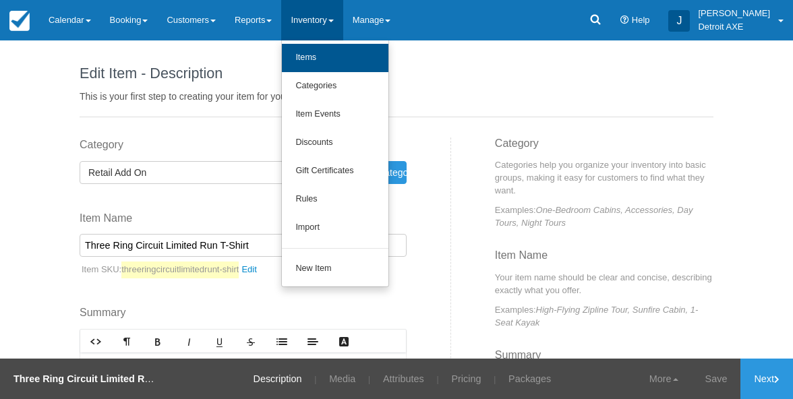
click at [324, 65] on link "Items" at bounding box center [335, 58] width 107 height 28
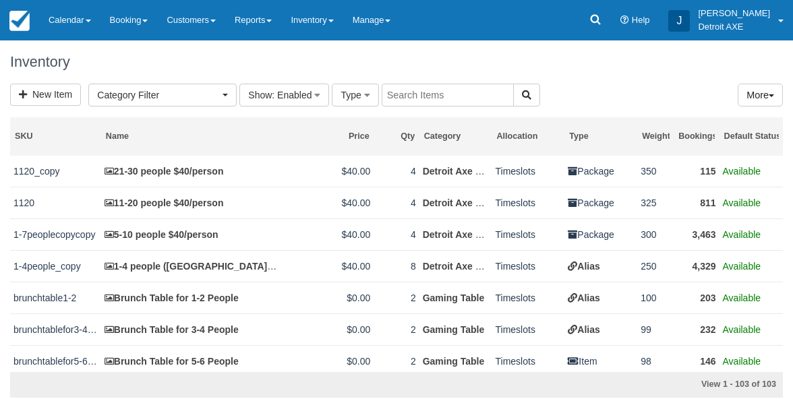
select select
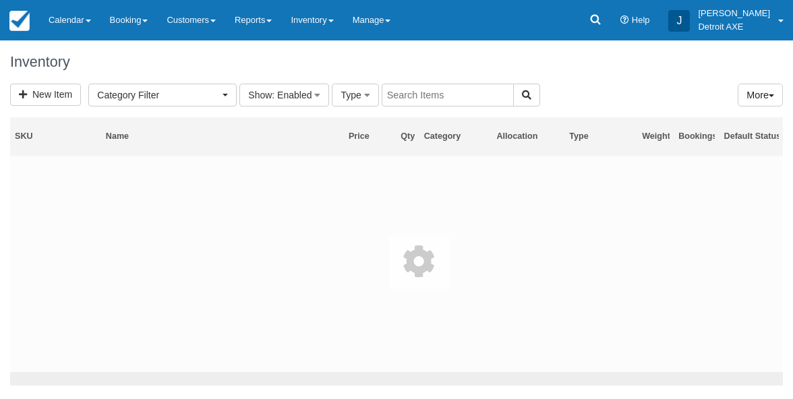
select select
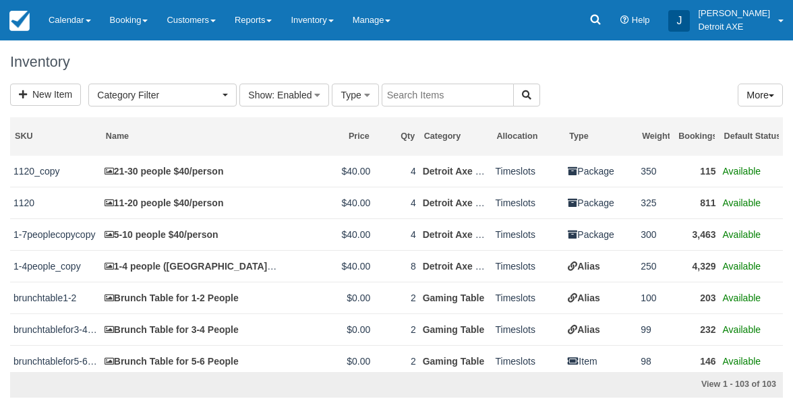
click at [434, 98] on input "text" at bounding box center [448, 95] width 132 height 23
type input "shirt"
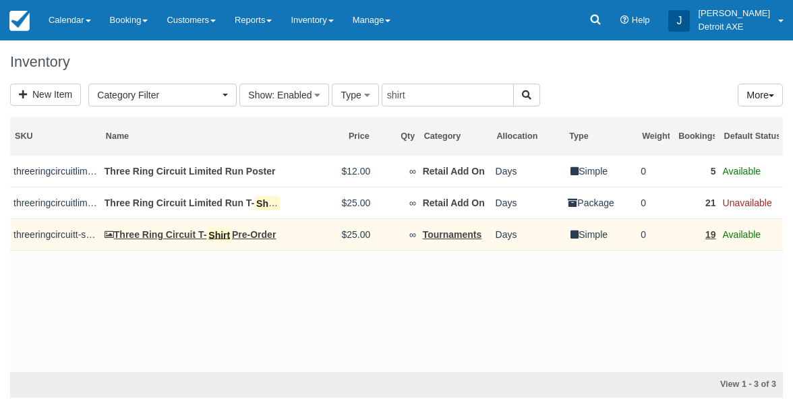
click at [237, 237] on link "Three Ring Circuit T- Shirt Pre-Order" at bounding box center [191, 234] width 172 height 11
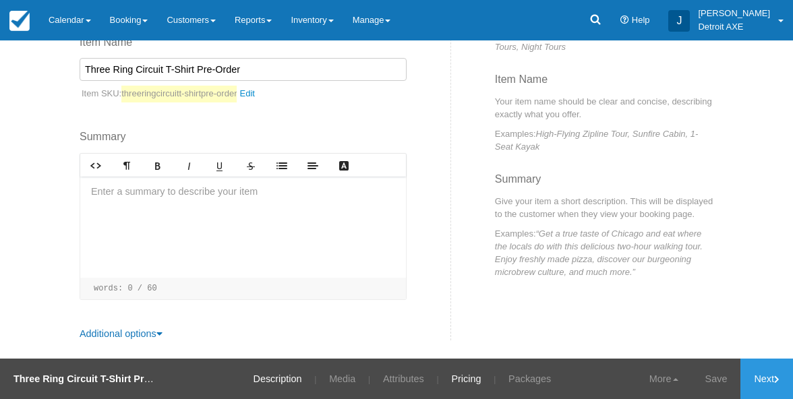
click at [459, 381] on link "Pricing" at bounding box center [466, 379] width 50 height 40
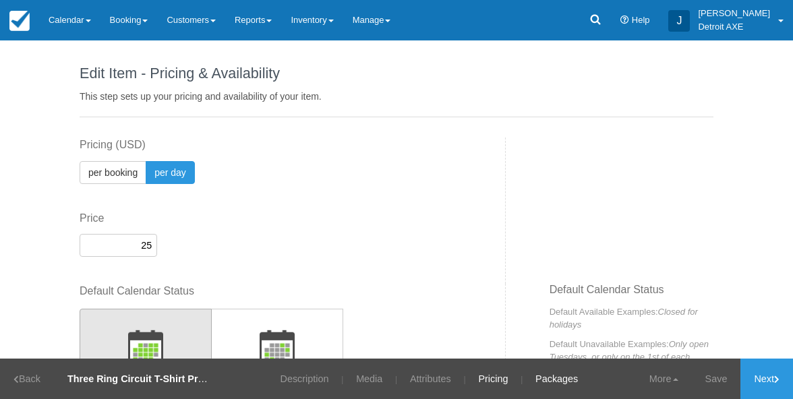
click at [546, 379] on link "Packages" at bounding box center [557, 379] width 63 height 40
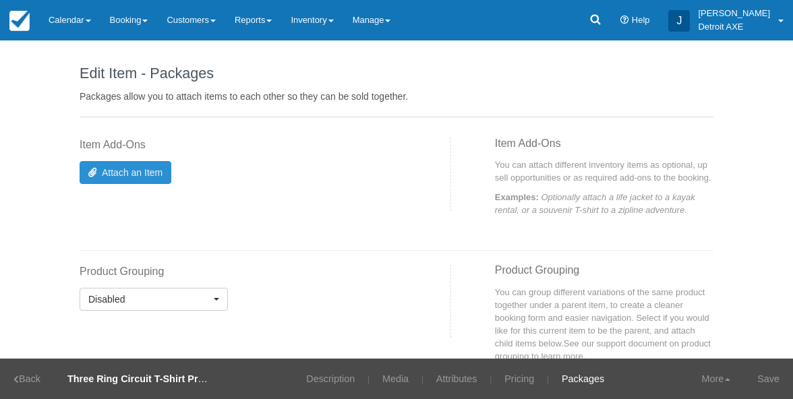
click at [150, 173] on link "Attach an Item" at bounding box center [126, 172] width 92 height 23
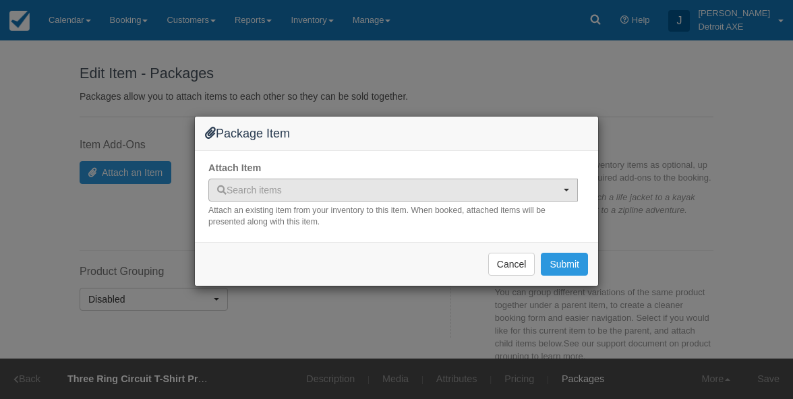
click at [295, 181] on button "Search items" at bounding box center [393, 190] width 370 height 23
type input "x"
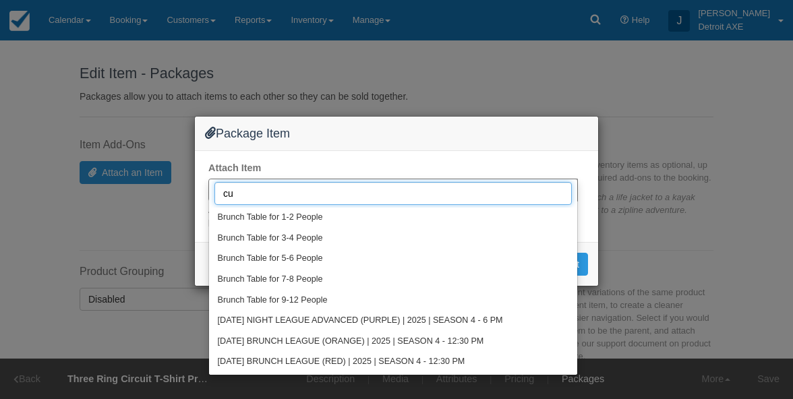
type input "cus"
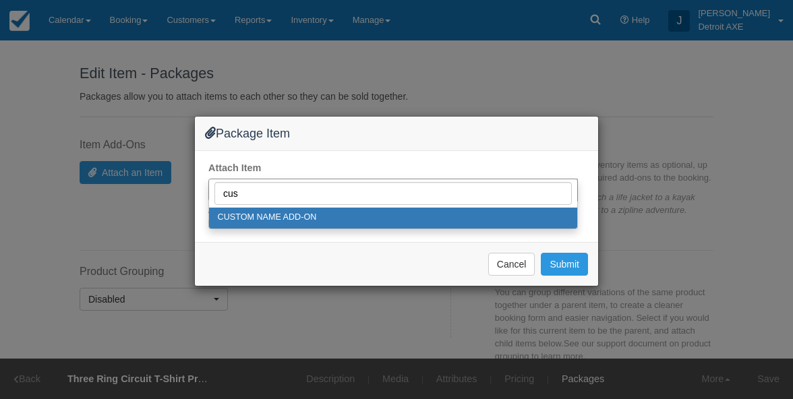
click at [287, 215] on span "CUSTOM NAME ADD-ON" at bounding box center [267, 218] width 99 height 12
select select "246"
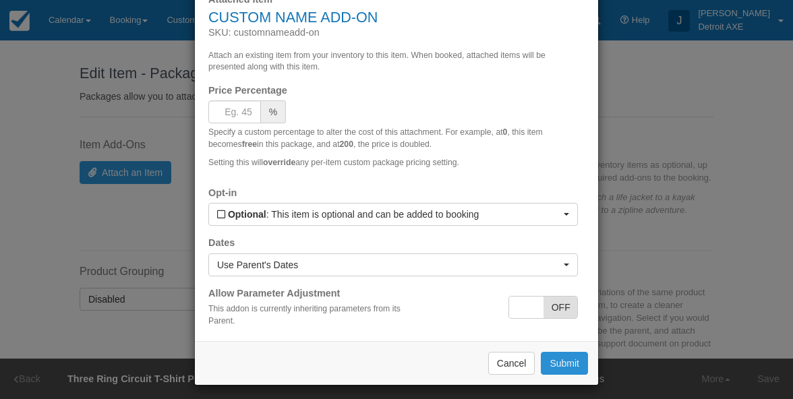
scroll to position [73, 0]
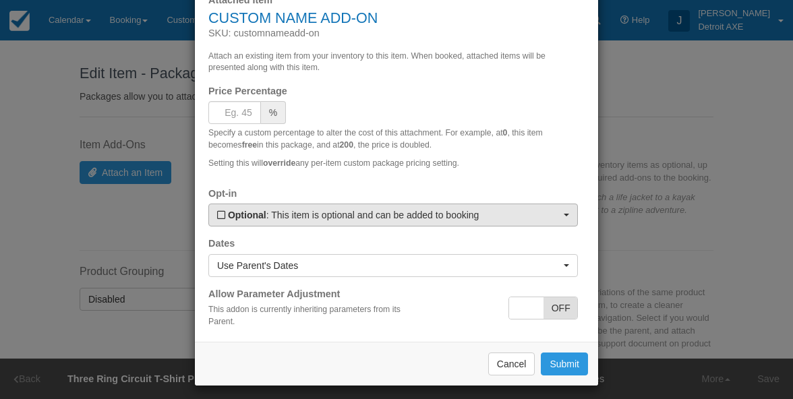
click at [424, 216] on span "Optional : This item is optional and can be added to booking" at bounding box center [388, 214] width 343 height 13
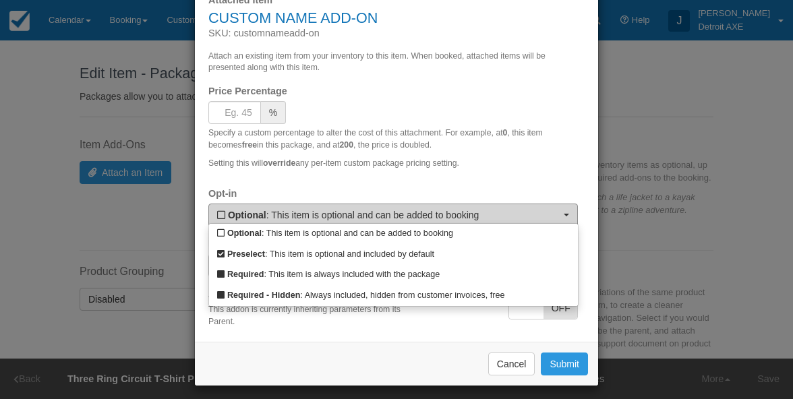
click at [424, 216] on span "Optional : This item is optional and can be added to booking" at bounding box center [388, 214] width 343 height 13
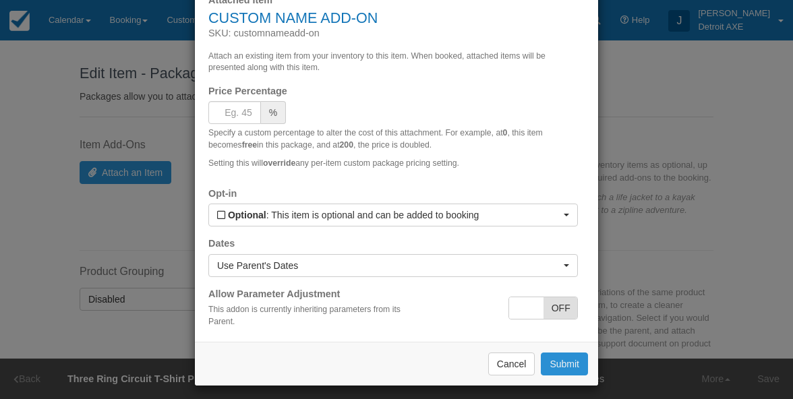
click at [578, 363] on button "Submit" at bounding box center [564, 364] width 47 height 23
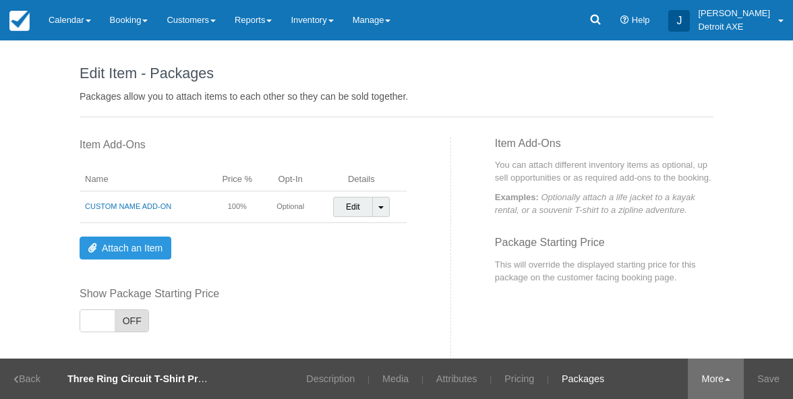
click at [713, 375] on link "More" at bounding box center [716, 379] width 56 height 40
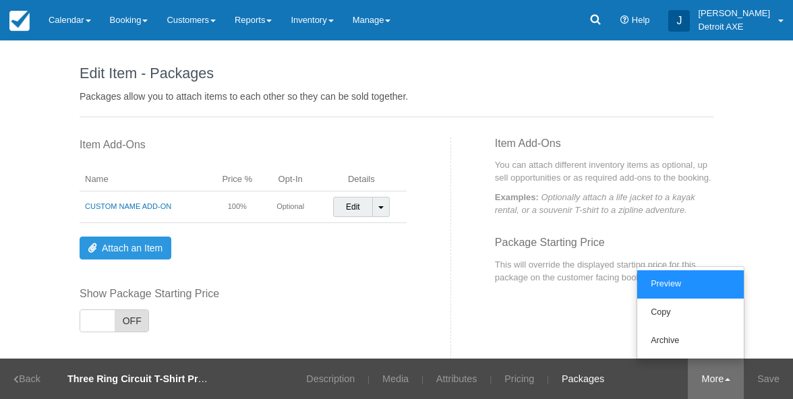
click at [671, 281] on link "Preview" at bounding box center [691, 285] width 107 height 28
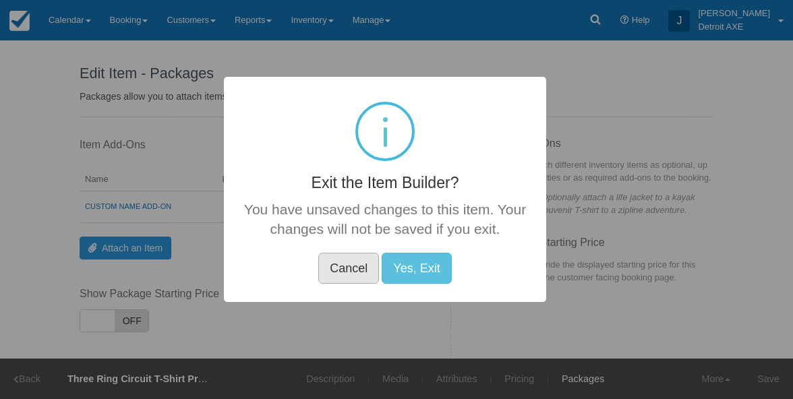
click at [368, 267] on button "Cancel" at bounding box center [348, 268] width 61 height 31
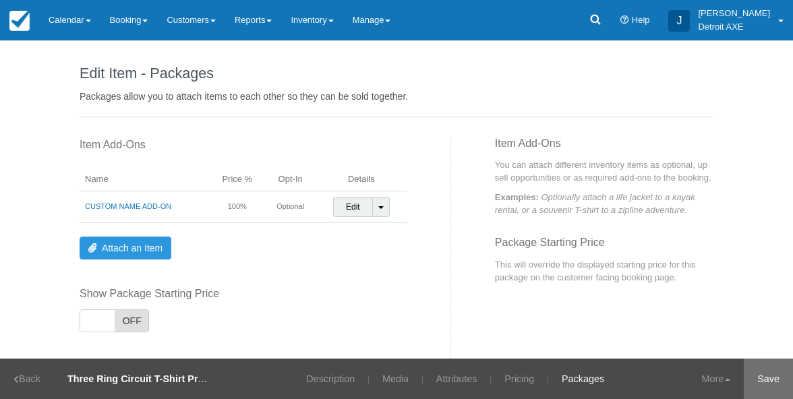
click at [761, 379] on link "Save" at bounding box center [768, 379] width 49 height 40
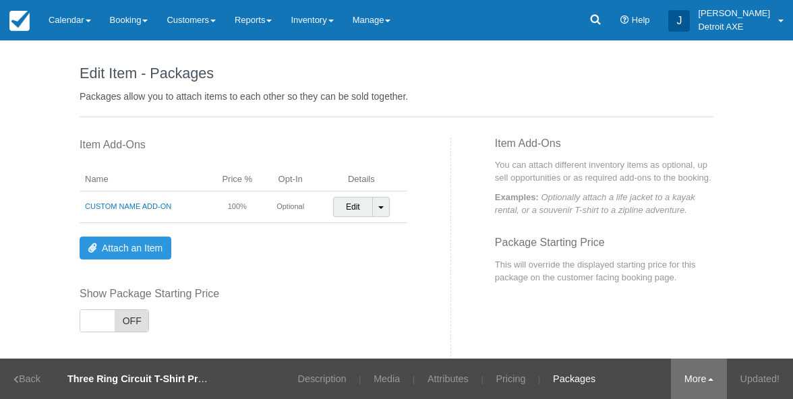
click at [708, 379] on span at bounding box center [710, 380] width 5 height 3
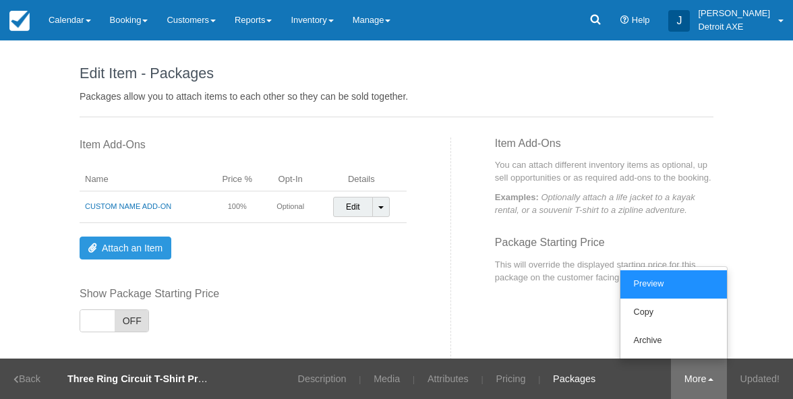
click at [654, 285] on link "Preview" at bounding box center [674, 285] width 107 height 28
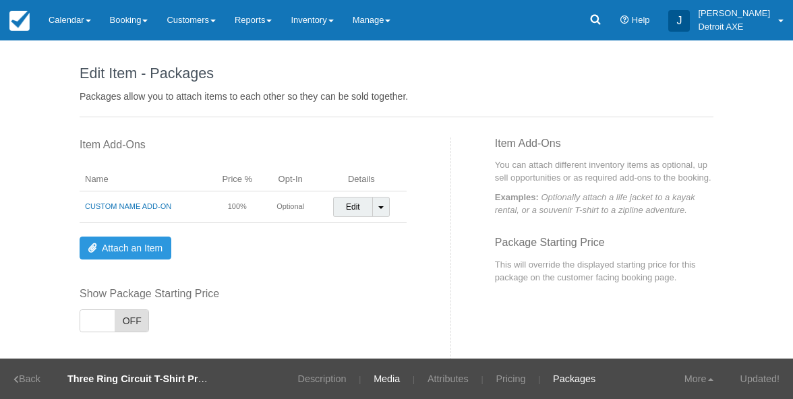
click at [378, 378] on link "Media" at bounding box center [387, 379] width 47 height 40
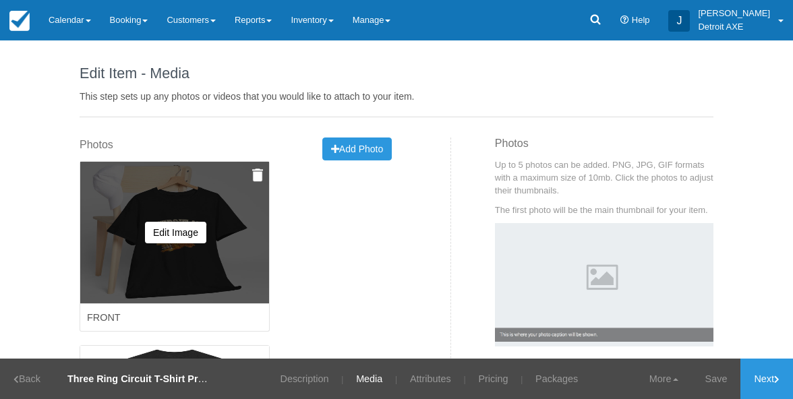
click at [256, 171] on img at bounding box center [257, 175] width 11 height 13
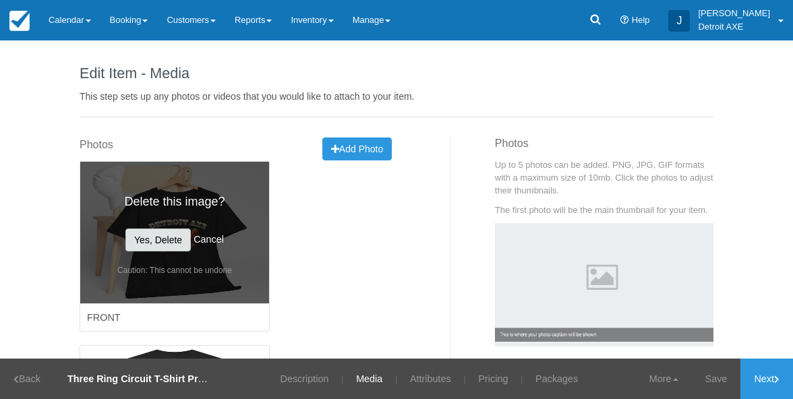
click at [175, 237] on button "Yes, Delete" at bounding box center [157, 240] width 65 height 23
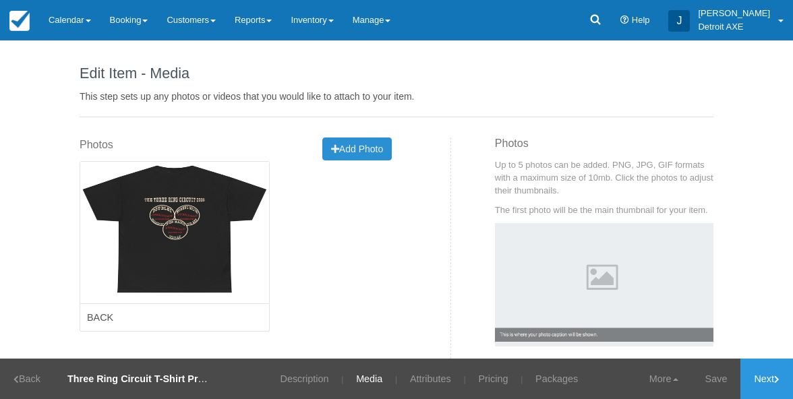
click at [337, 146] on icon "button" at bounding box center [335, 148] width 8 height 9
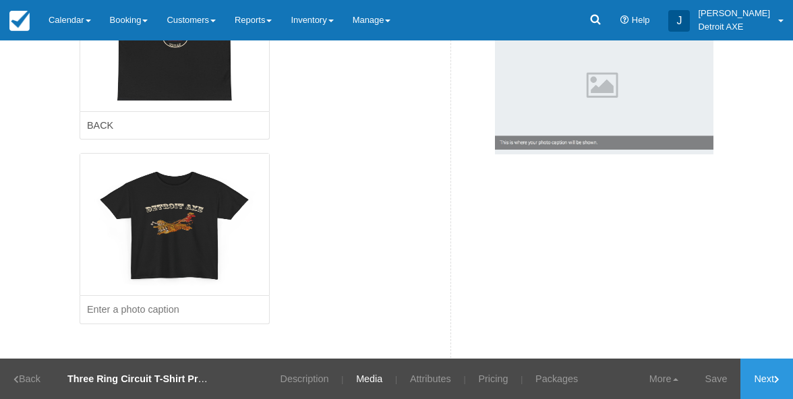
scroll to position [115, 0]
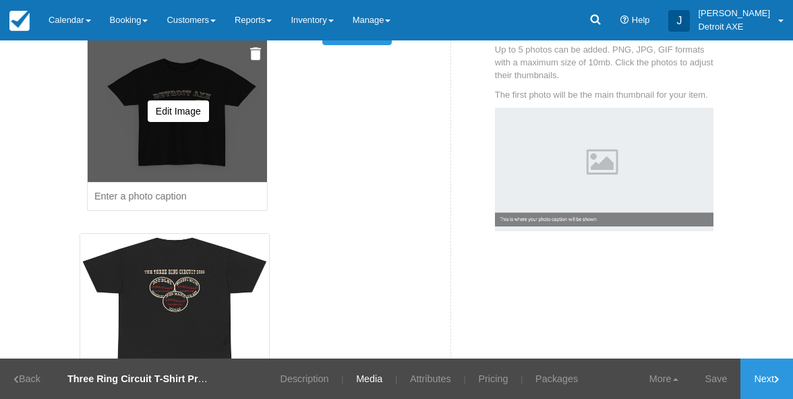
drag, startPoint x: 219, startPoint y: 289, endPoint x: 226, endPoint y: 101, distance: 189.1
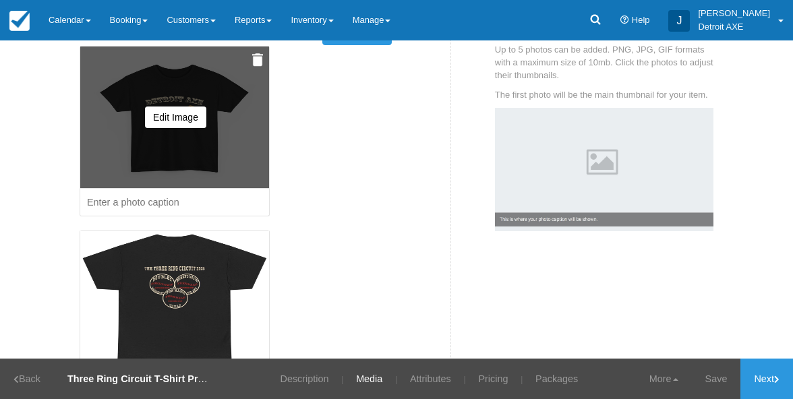
click at [170, 206] on input at bounding box center [175, 203] width 190 height 28
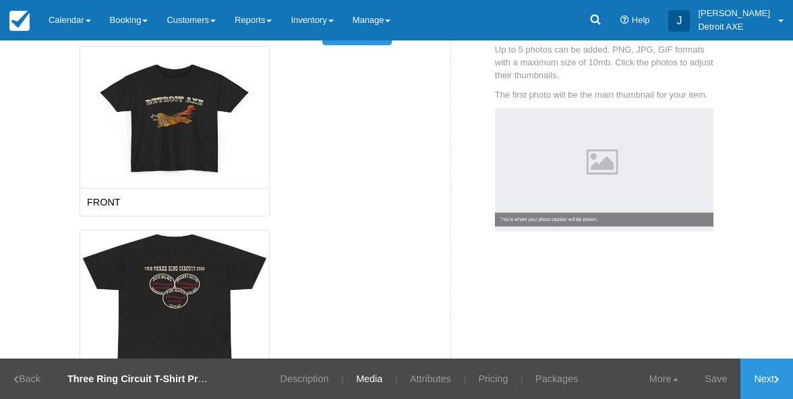
type input "FRONT"
click at [420, 225] on div "Add Photo Uploading... Photos Looks like you're a little short on photos Add up…" at bounding box center [260, 232] width 382 height 420
click at [702, 371] on link "Save" at bounding box center [716, 379] width 49 height 40
